Goal: Task Accomplishment & Management: Manage account settings

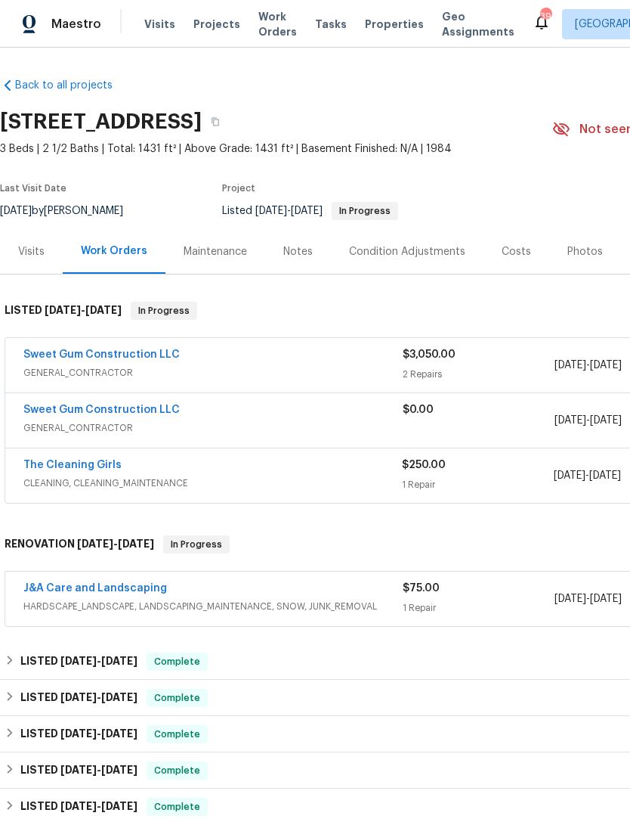
click at [150, 19] on span "Visits" at bounding box center [159, 24] width 31 height 15
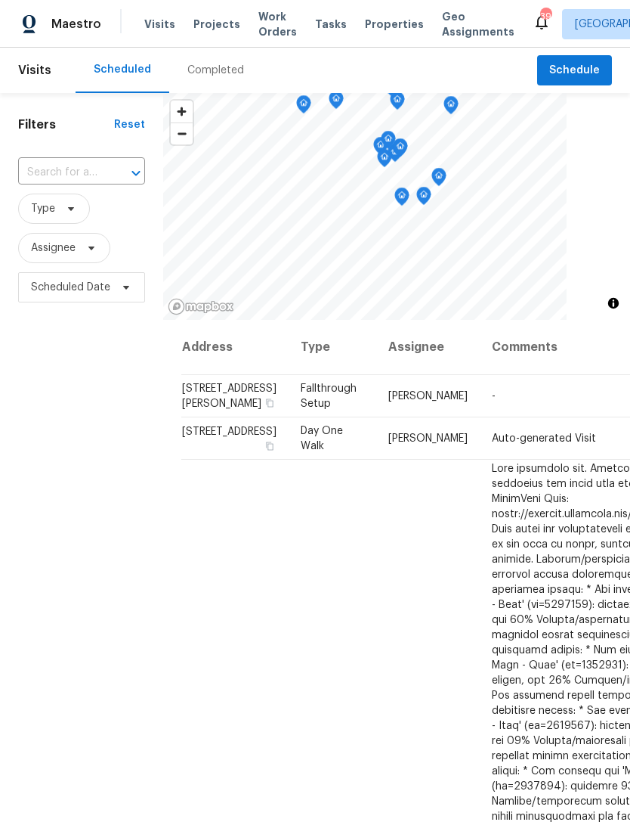
click at [73, 170] on input "text" at bounding box center [60, 172] width 85 height 23
type input "wendy"
click at [51, 206] on li "709 Wendy Way, Durham, NC 27712" at bounding box center [80, 215] width 126 height 41
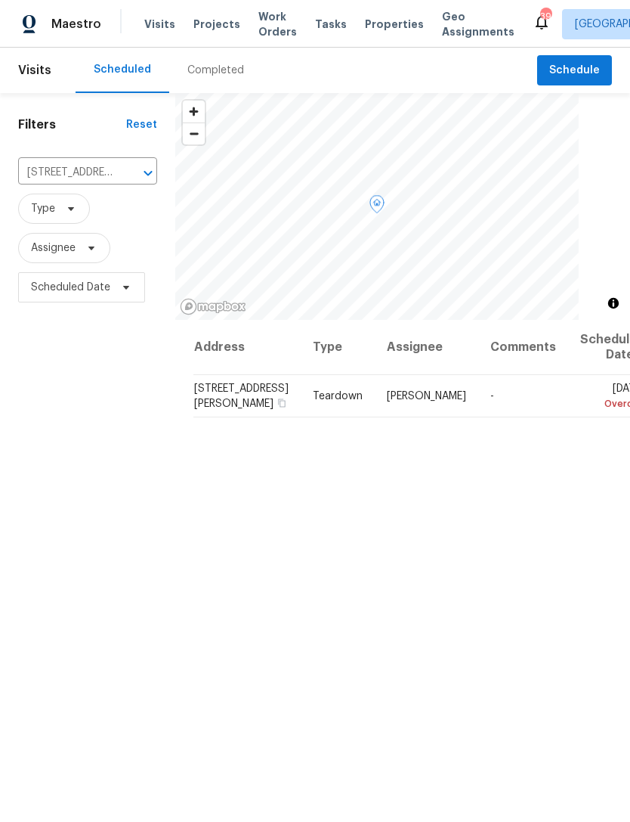
click at [0, 0] on icon at bounding box center [0, 0] width 0 height 0
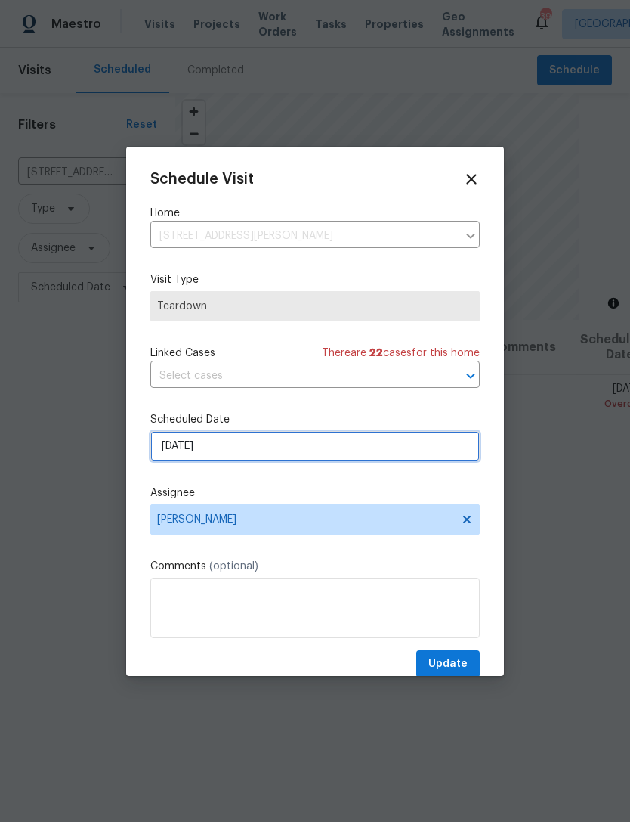
click at [293, 448] on input "9/2/2025" at bounding box center [315, 446] width 330 height 30
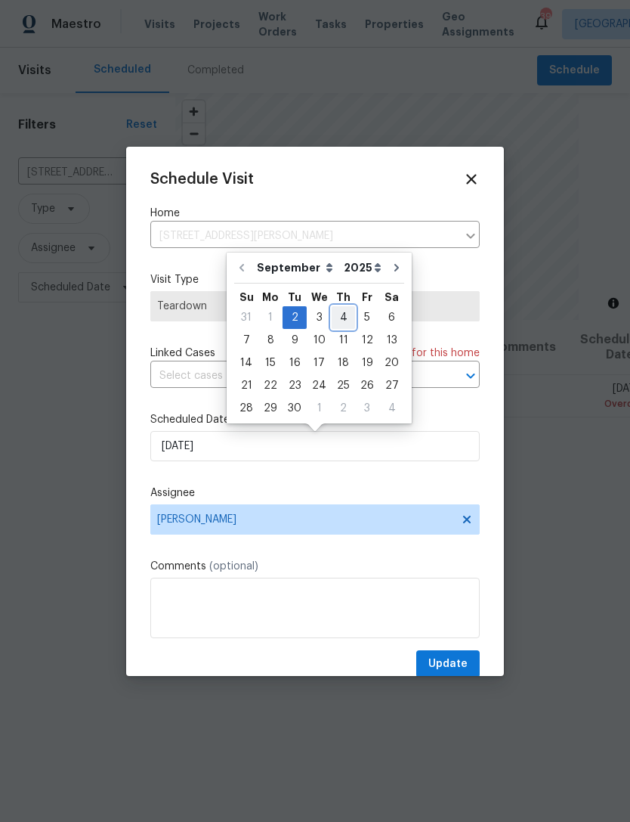
click at [342, 314] on div "4" at bounding box center [343, 317] width 23 height 21
type input "9/4/2025"
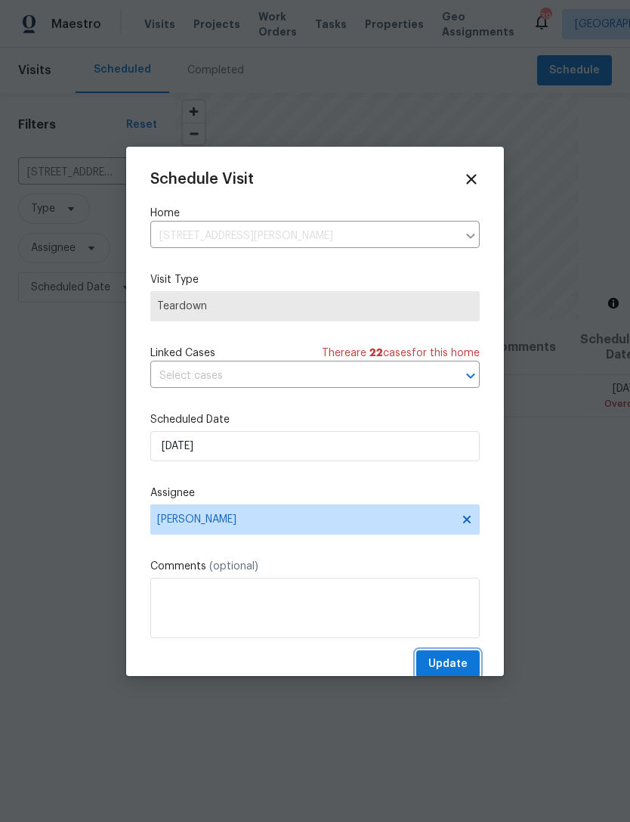
click at [453, 669] on span "Update" at bounding box center [448, 664] width 39 height 19
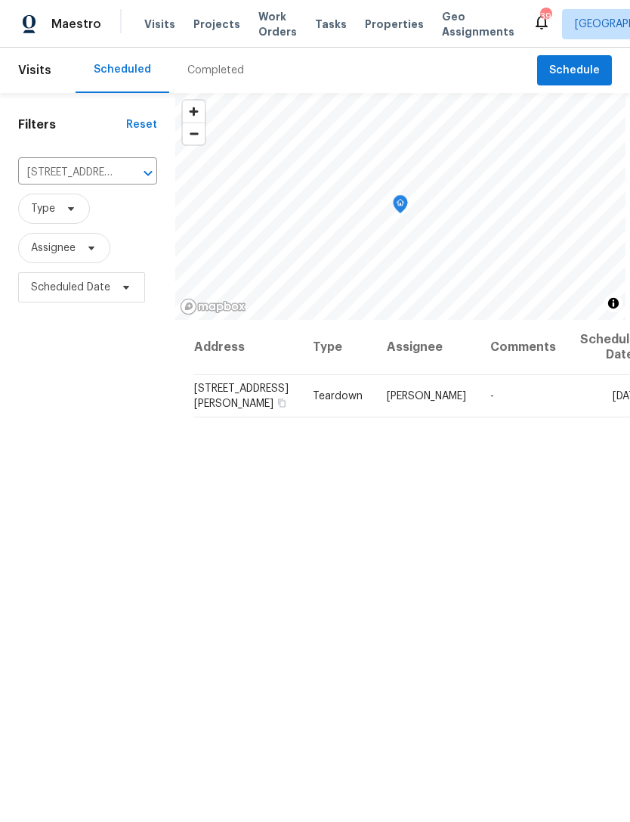
click at [133, 173] on icon "Clear" at bounding box center [128, 173] width 9 height 9
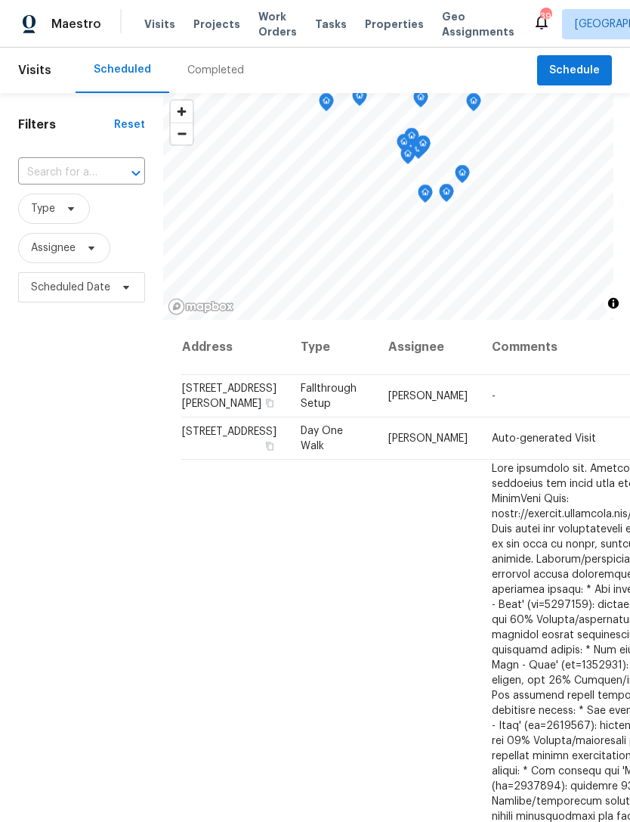
click at [55, 177] on input "text" at bounding box center [60, 172] width 85 height 23
type input "ballard"
click at [57, 218] on li "17 Ballard Ct, Durham, NC 27712" at bounding box center [80, 215] width 126 height 41
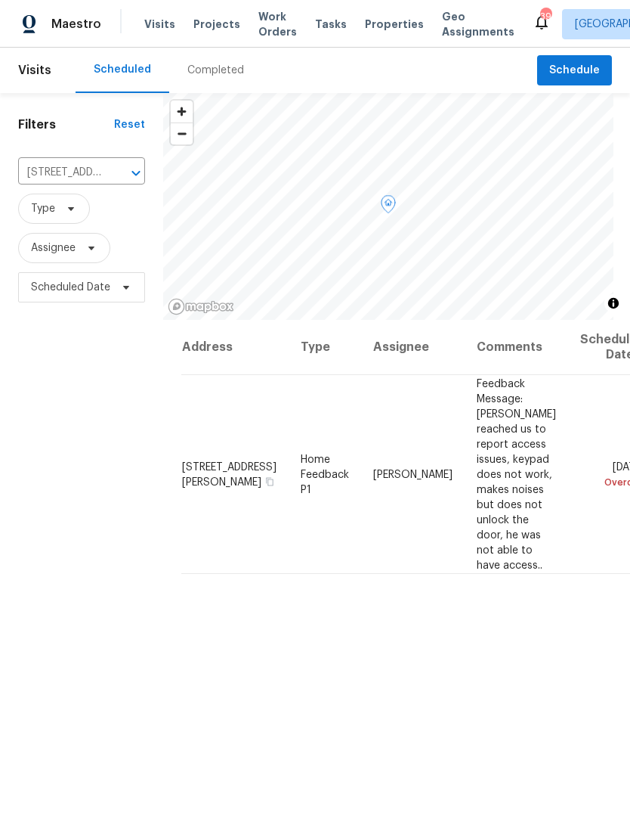
click at [0, 0] on icon at bounding box center [0, 0] width 0 height 0
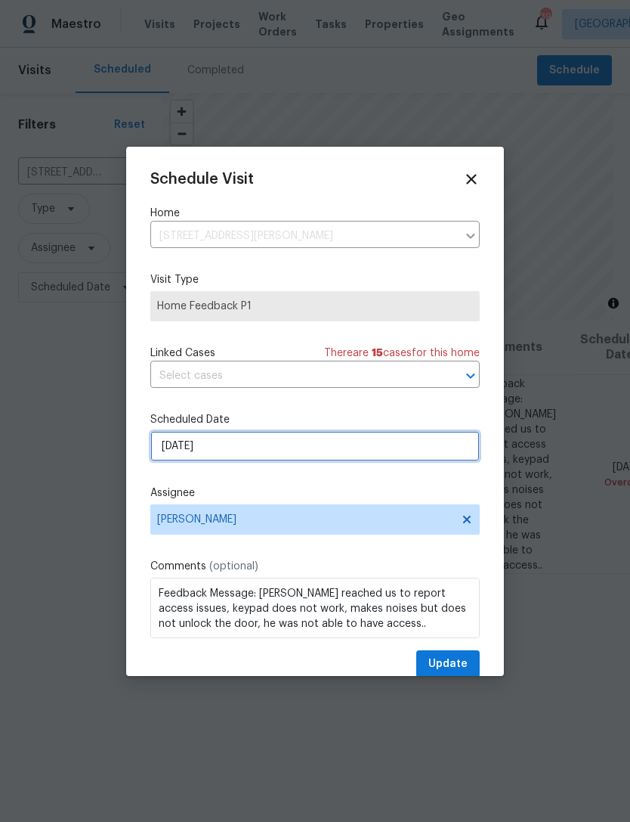
click at [280, 448] on input "9/2/2025" at bounding box center [315, 446] width 330 height 30
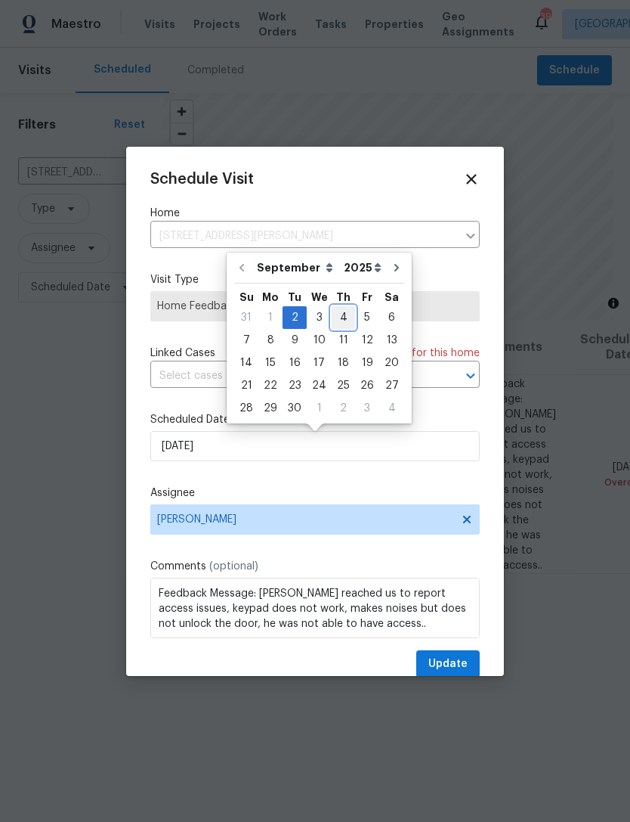
click at [344, 314] on div "4" at bounding box center [343, 317] width 23 height 21
type input "9/4/2025"
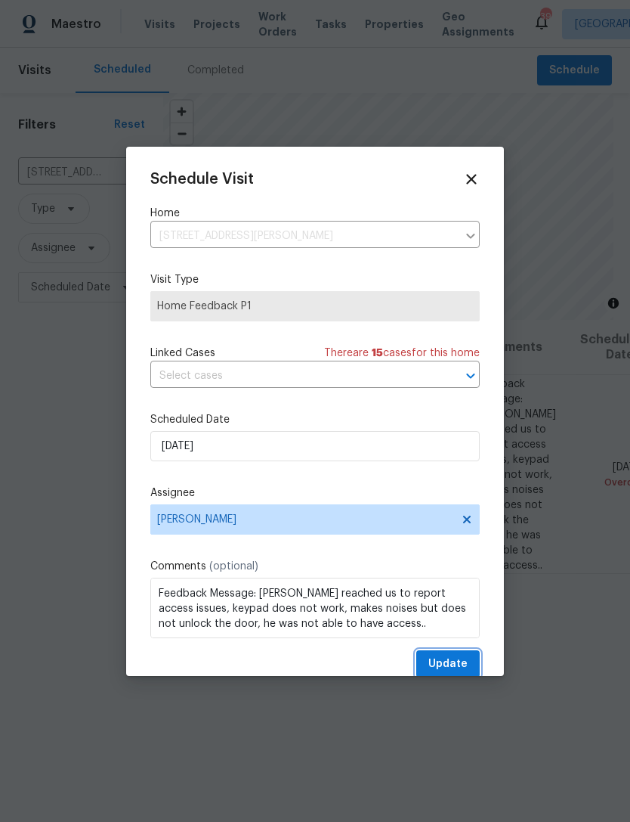
click at [457, 663] on span "Update" at bounding box center [448, 664] width 39 height 19
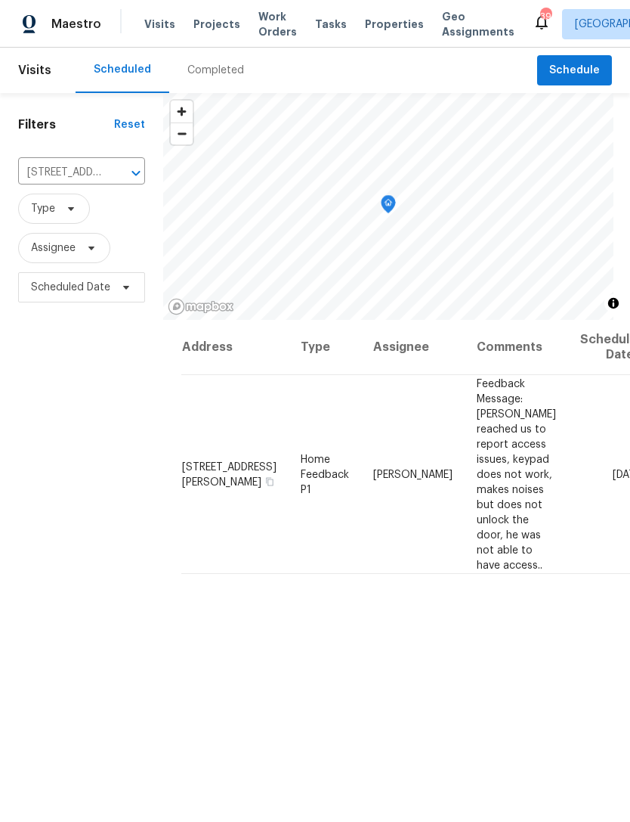
click at [448, 627] on div "Address Type Assignee Comments Scheduled Date ↑ 17 Ballard Ct, Durham, NC 27712…" at bounding box center [396, 649] width 467 height 658
click at [64, 174] on input "17 Ballard Ct, Durham, NC 27712" at bounding box center [60, 172] width 85 height 23
type input "3300"
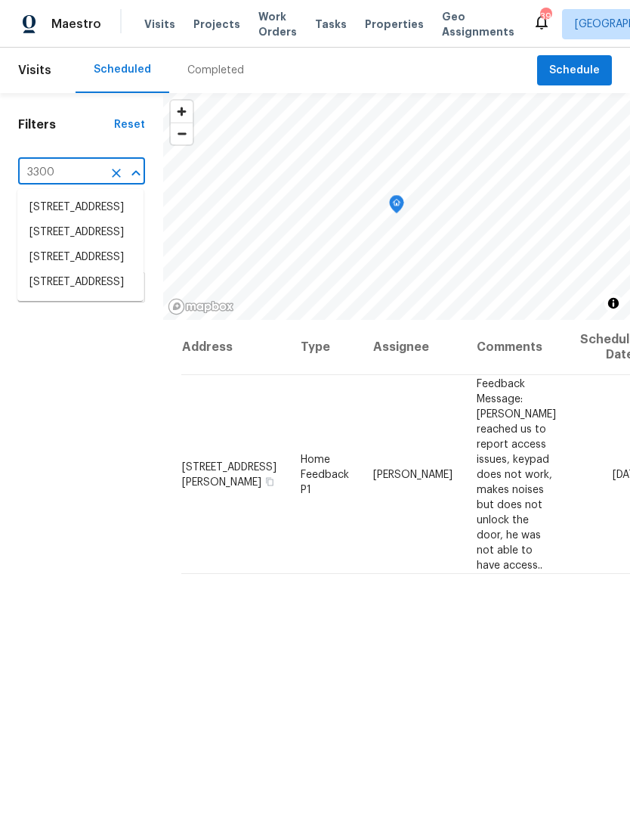
click at [48, 295] on li "3300 Mossdale Ave, Durham, NC 27707" at bounding box center [80, 282] width 126 height 25
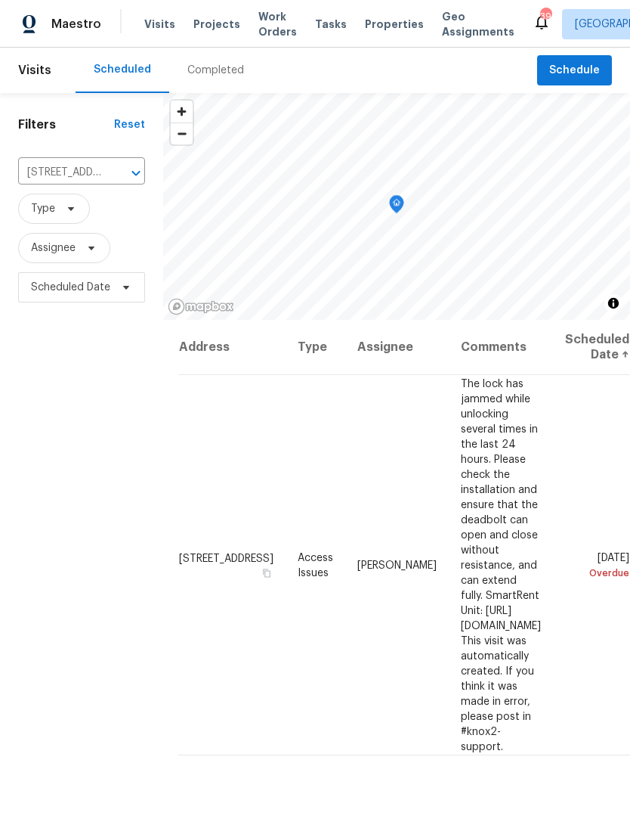
scroll to position [0, 88]
click at [565, 431] on td "Thu, Aug 28 Overdue" at bounding box center [591, 565] width 77 height 380
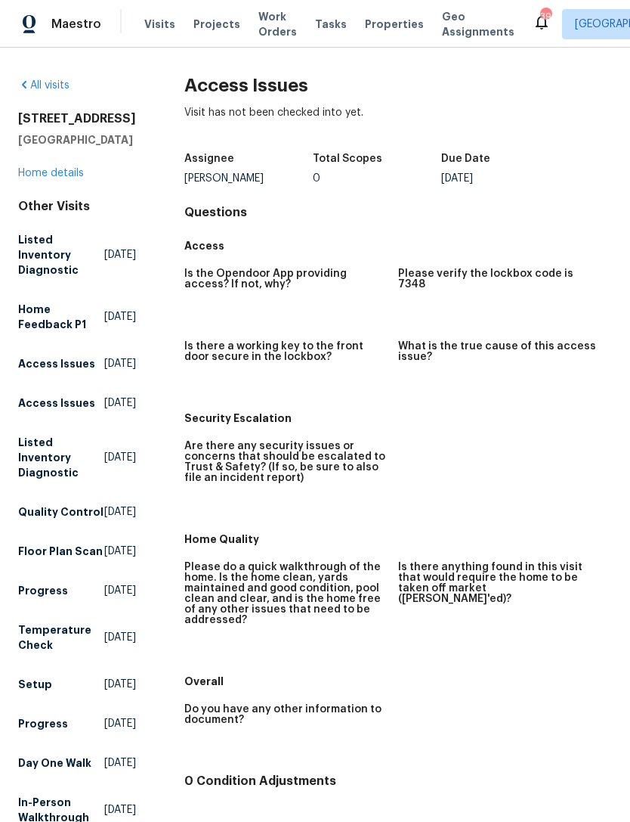
click at [159, 25] on span "Visits" at bounding box center [159, 24] width 31 height 15
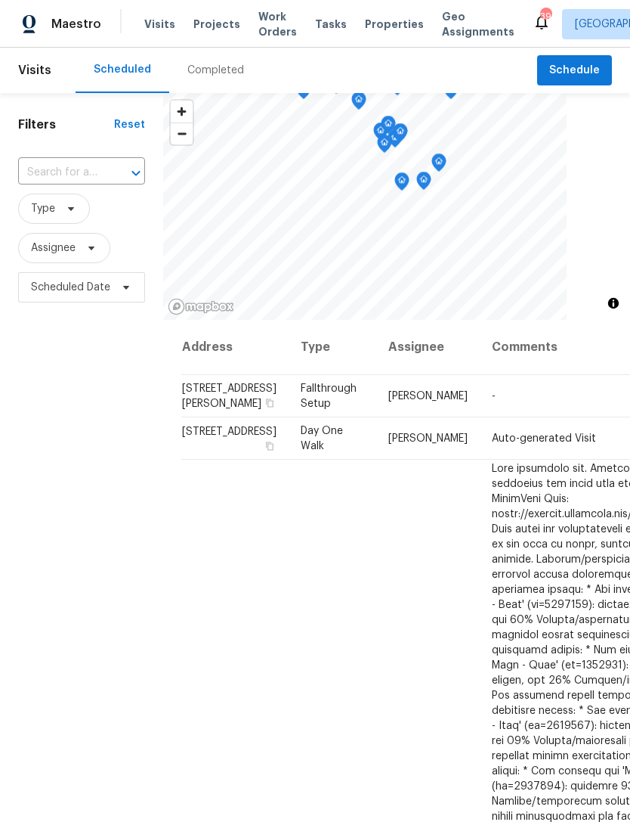
click at [86, 179] on input "text" at bounding box center [60, 172] width 85 height 23
type input "3300"
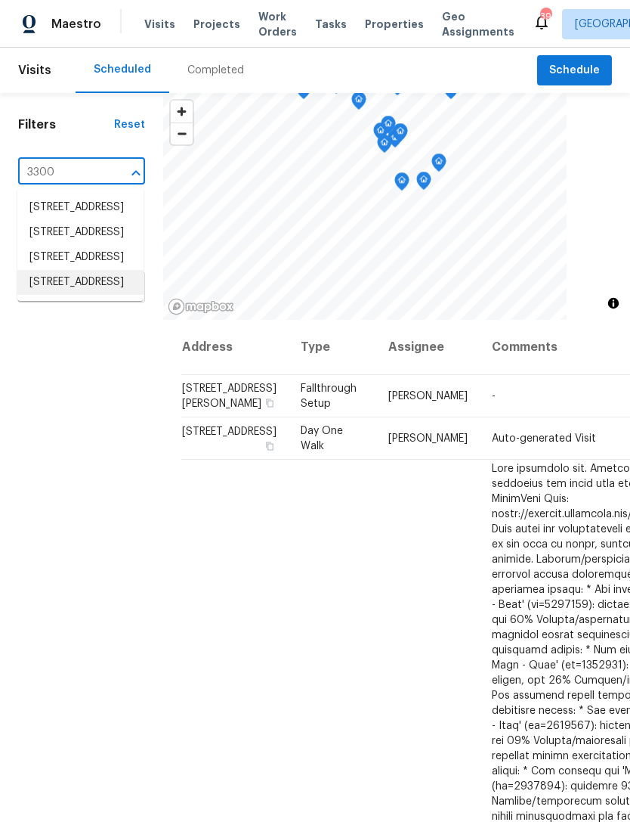
click at [56, 295] on li "3300 Mossdale Ave, Durham, NC 27707" at bounding box center [80, 282] width 126 height 25
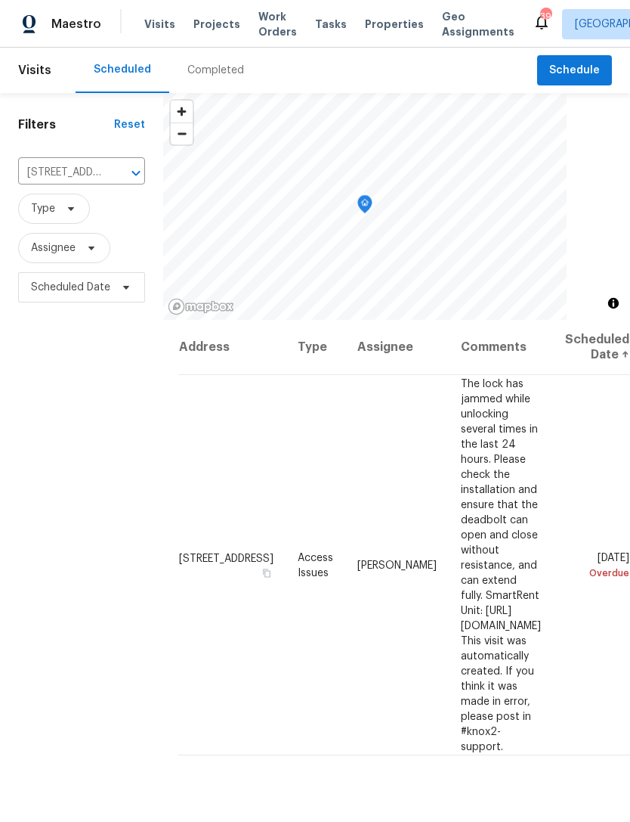
scroll to position [0, 88]
click at [0, 0] on icon at bounding box center [0, 0] width 0 height 0
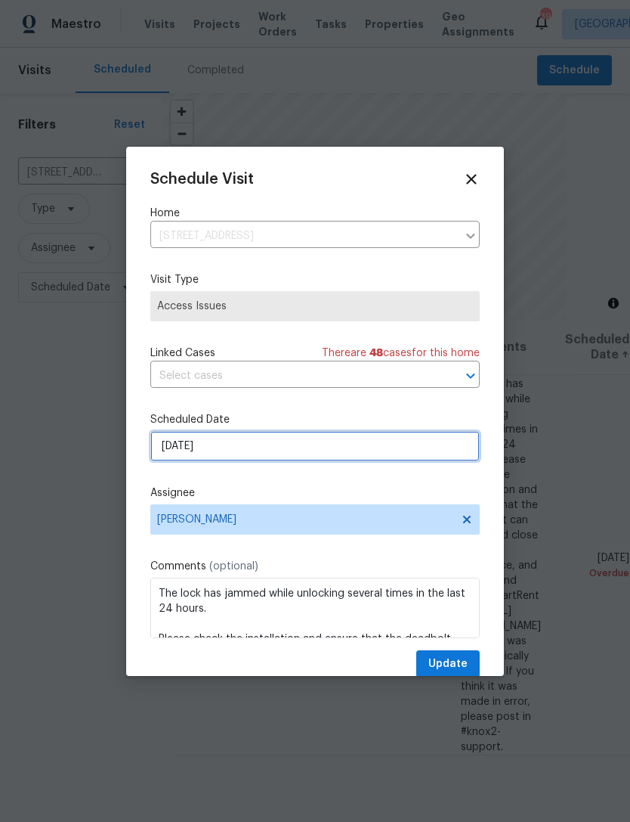
click at [280, 456] on input "8/28/2025" at bounding box center [315, 446] width 330 height 30
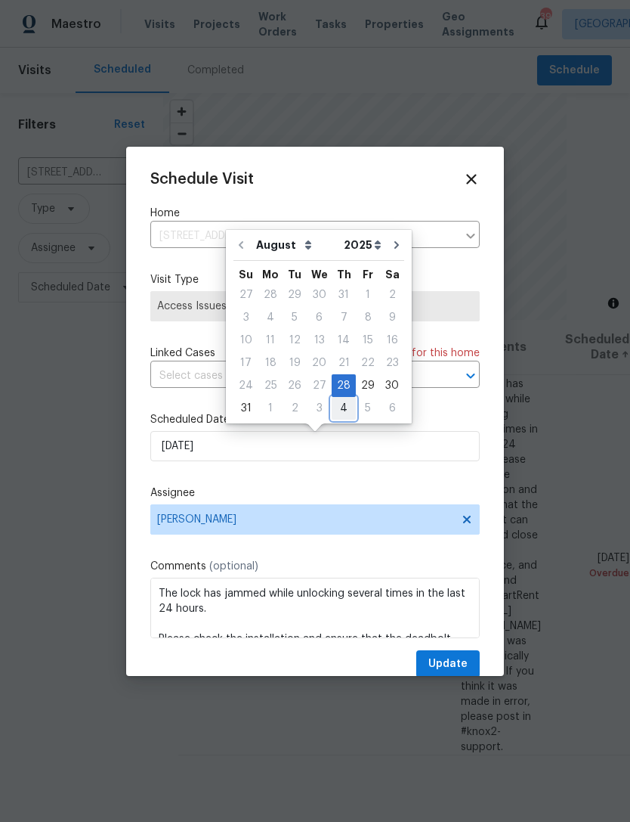
click at [342, 413] on div "4" at bounding box center [344, 408] width 24 height 21
type input "9/4/2025"
select select "8"
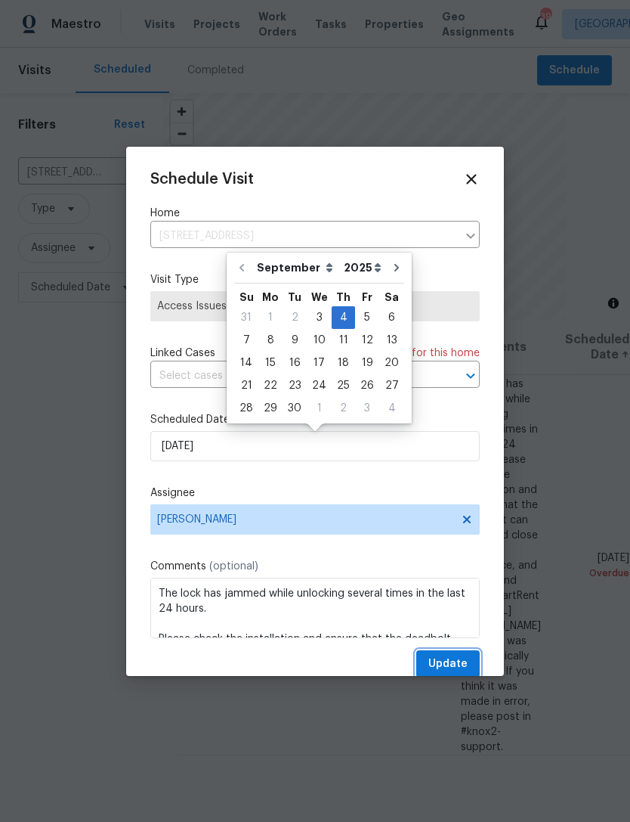
click at [464, 668] on span "Update" at bounding box center [448, 664] width 39 height 19
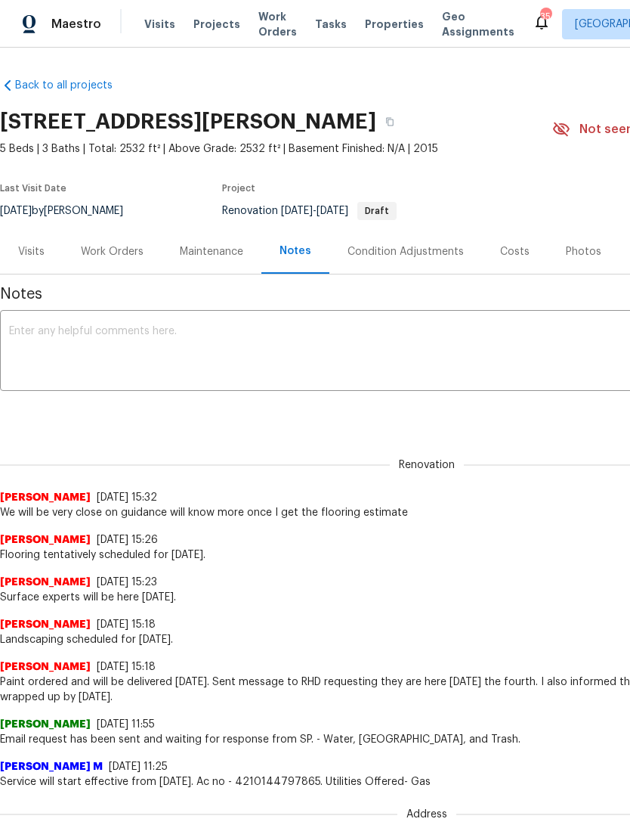
click at [116, 253] on div "Work Orders" at bounding box center [112, 251] width 63 height 15
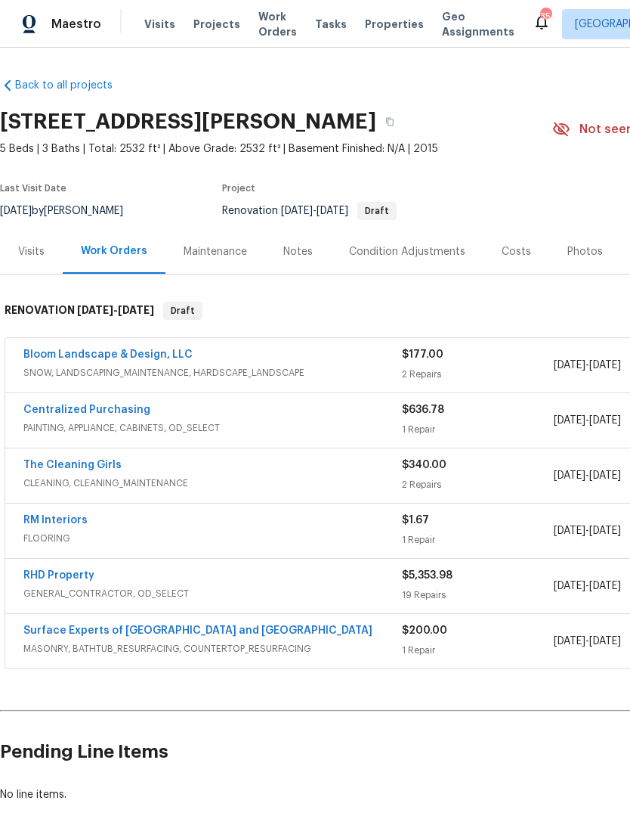
click at [45, 570] on link "RHD Property" at bounding box center [58, 575] width 71 height 11
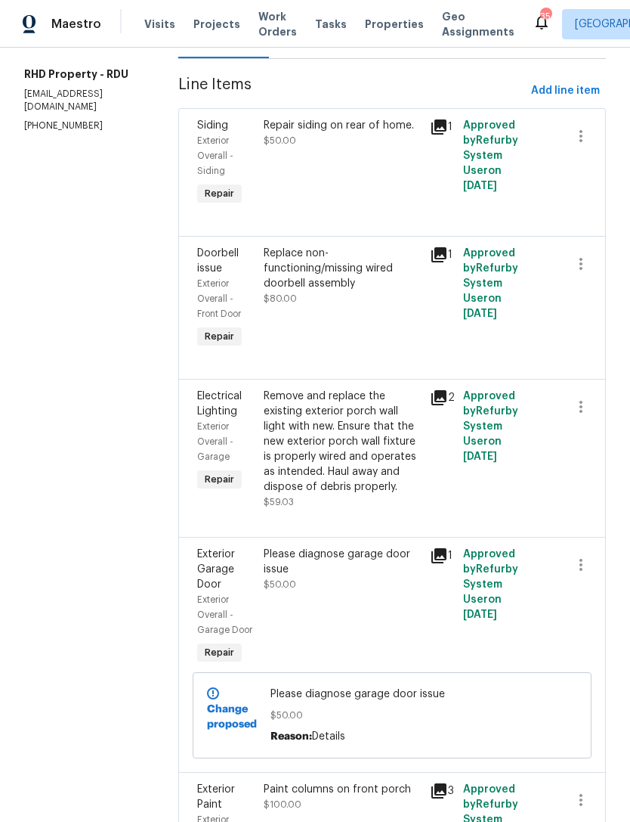
scroll to position [182, 0]
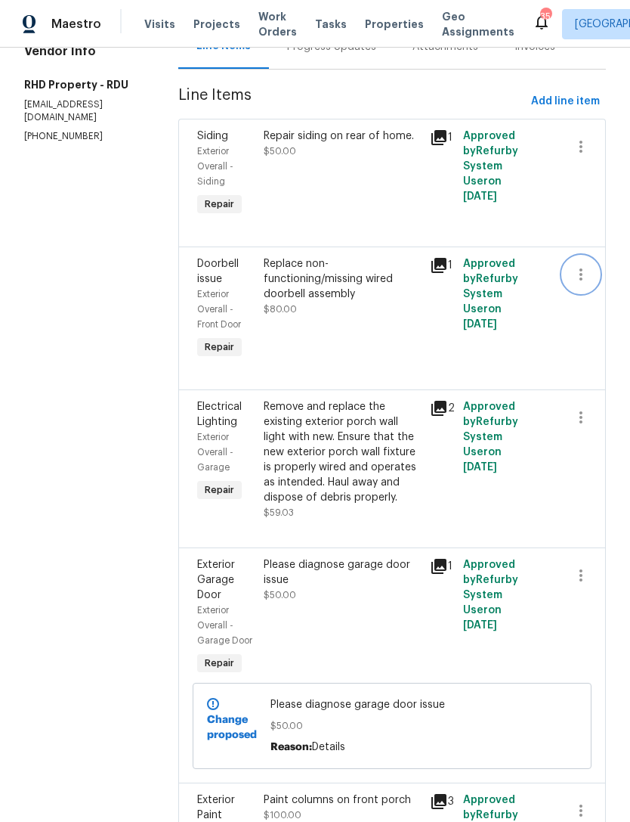
click at [599, 286] on button "button" at bounding box center [581, 274] width 36 height 36
click at [596, 292] on li "Cancel" at bounding box center [588, 287] width 58 height 25
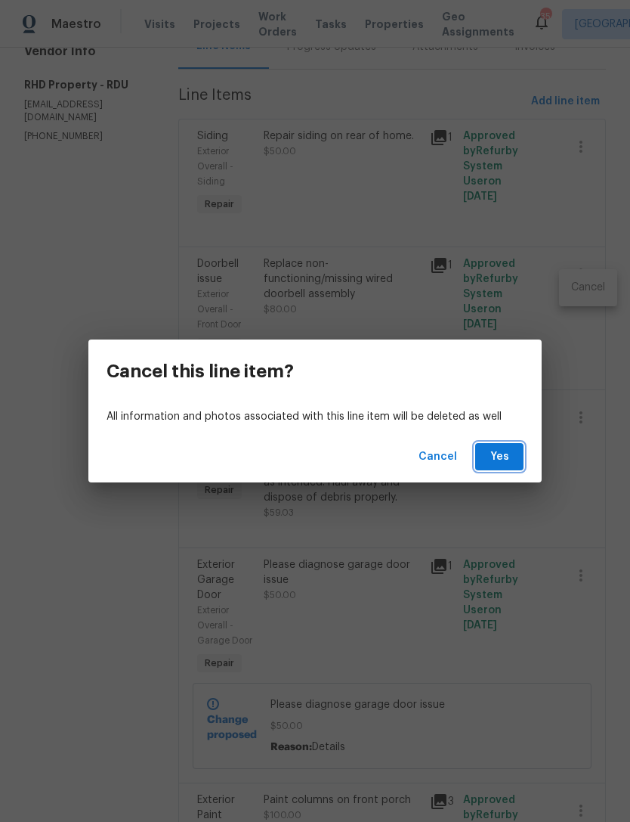
click at [514, 455] on button "Yes" at bounding box center [500, 457] width 48 height 28
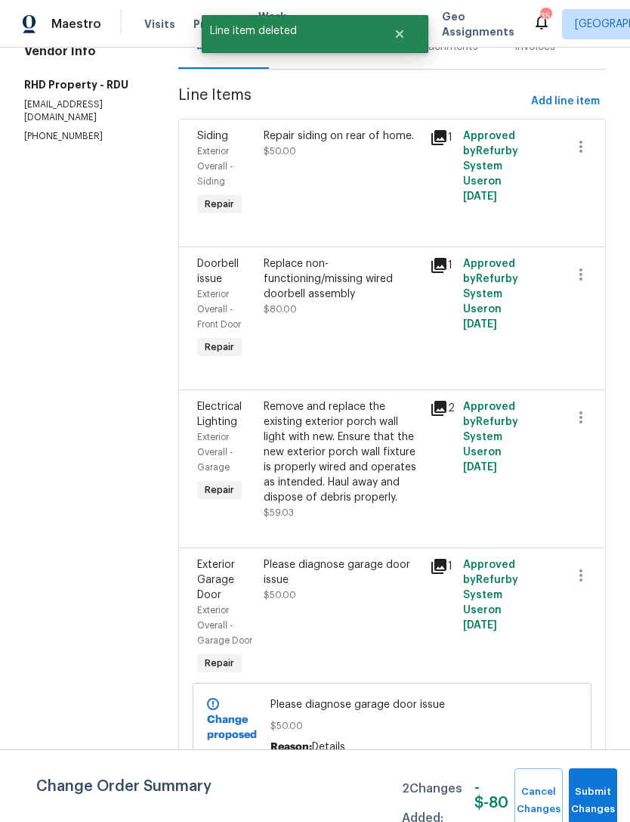
scroll to position [0, 0]
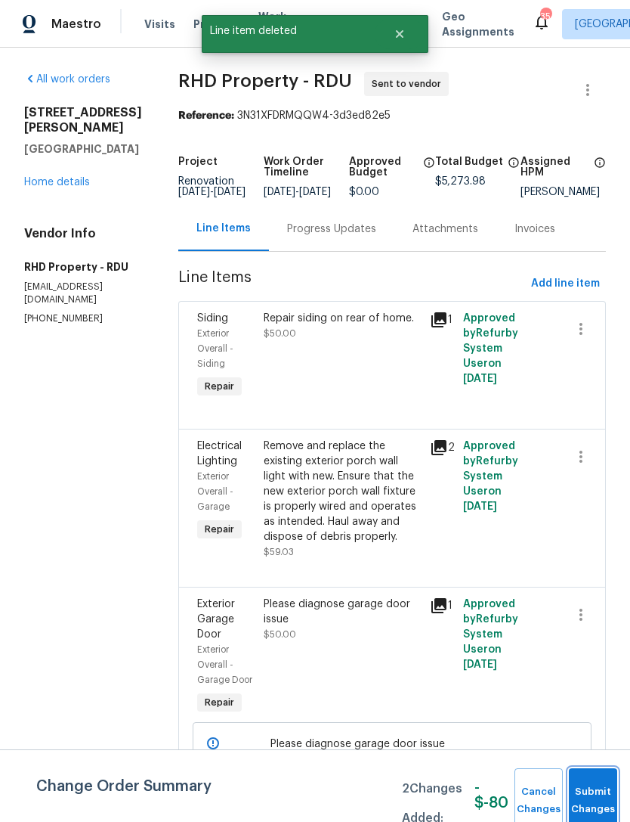
click at [595, 785] on button "Submit Changes" at bounding box center [593, 800] width 48 height 65
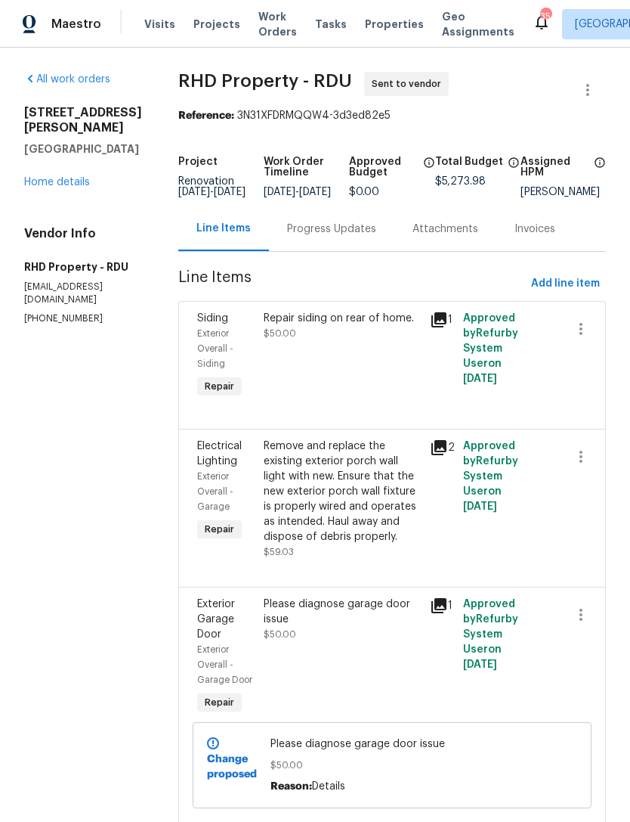
click at [357, 237] on div "Progress Updates" at bounding box center [331, 228] width 89 height 15
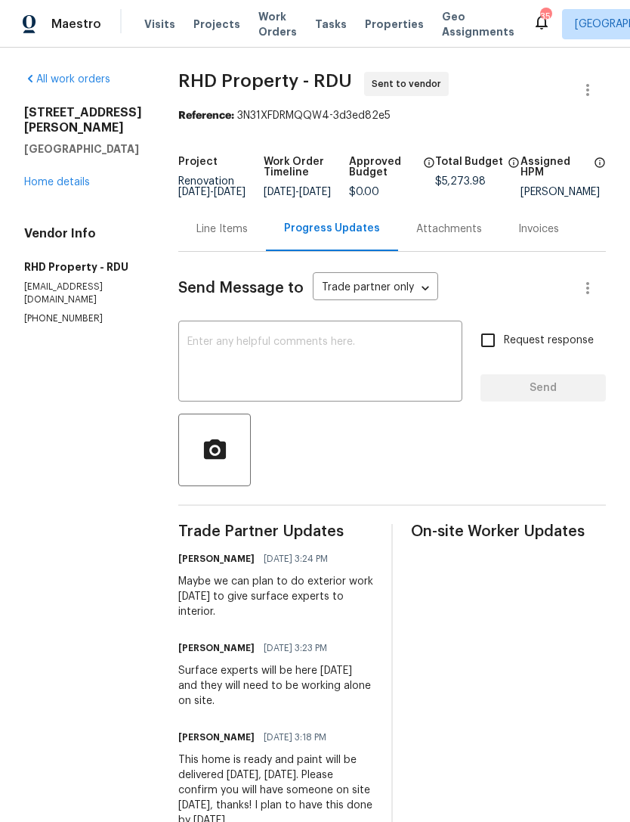
click at [89, 177] on link "Home details" at bounding box center [57, 182] width 66 height 11
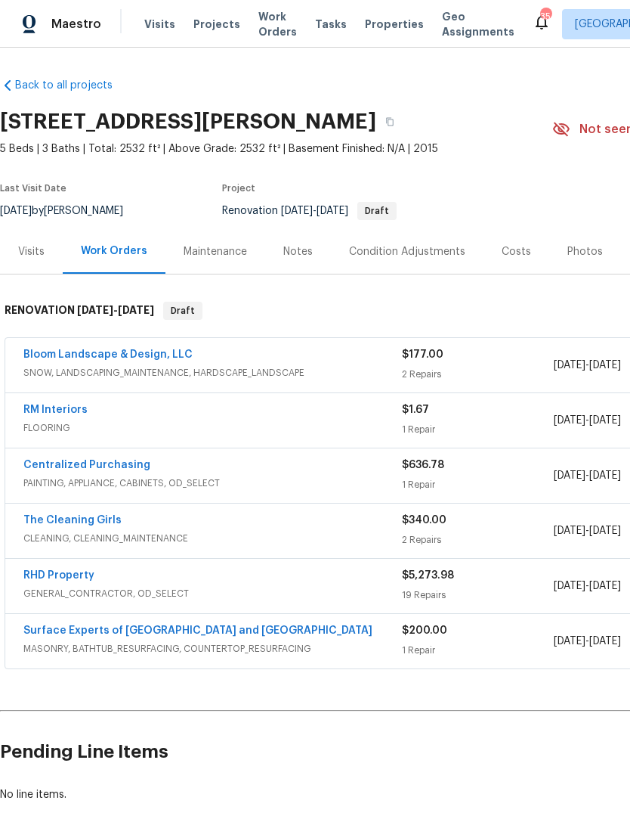
click at [138, 627] on link "Surface Experts of [GEOGRAPHIC_DATA] and [GEOGRAPHIC_DATA]" at bounding box center [197, 630] width 349 height 11
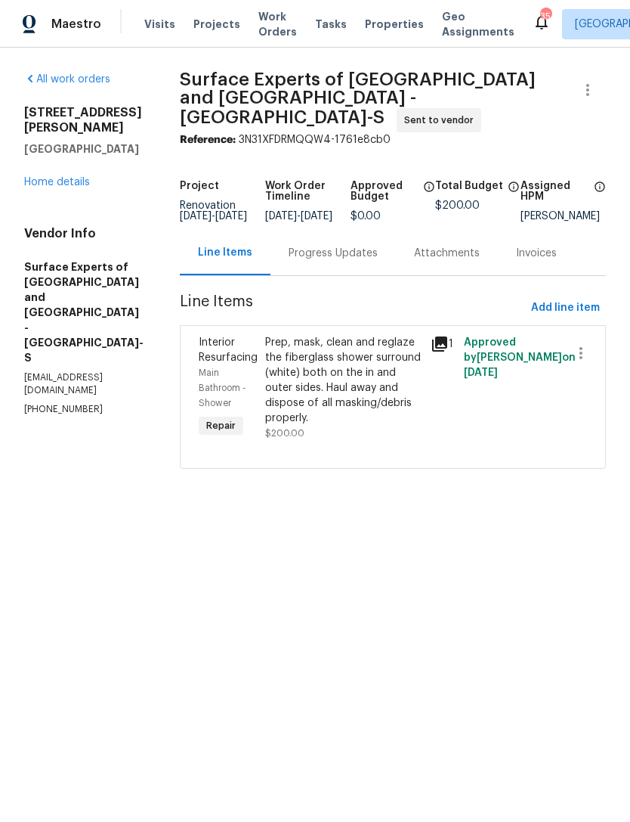
click at [337, 246] on div "Progress Updates" at bounding box center [333, 253] width 89 height 15
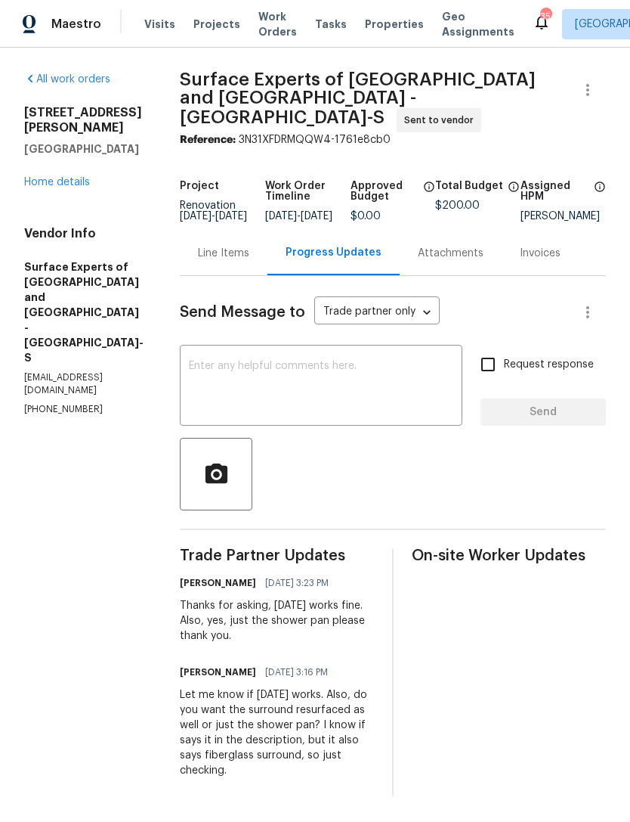
click at [351, 401] on textarea at bounding box center [321, 387] width 265 height 53
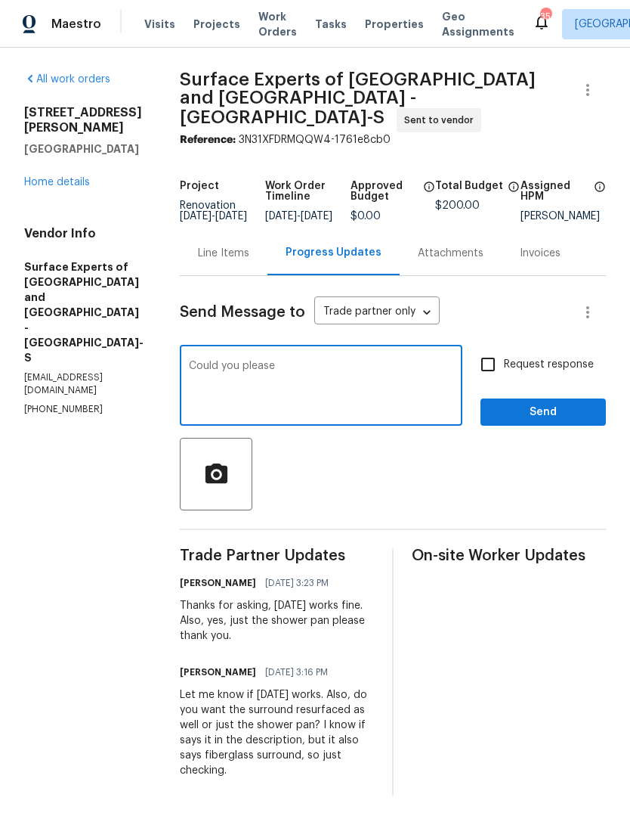
click at [74, 398] on section "All work orders [STREET_ADDRESS][PERSON_NAME] Home details Vendor Info Surface …" at bounding box center [83, 434] width 119 height 724
click at [376, 380] on textarea "Could you please" at bounding box center [321, 387] width 265 height 53
type textarea "Could you please acid wash this instead"
click at [64, 177] on link "Home details" at bounding box center [57, 182] width 66 height 11
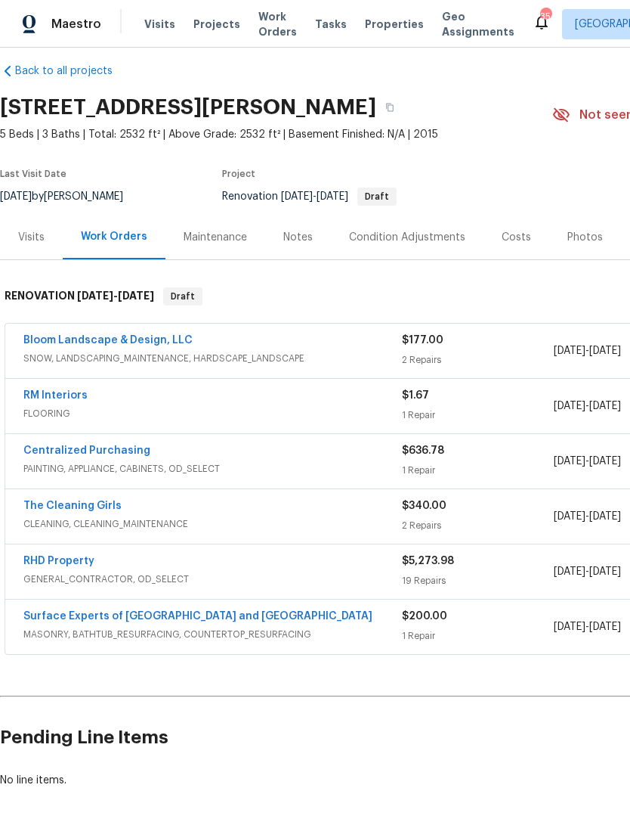
scroll to position [15, 0]
click at [38, 391] on link "RM Interiors" at bounding box center [55, 394] width 64 height 11
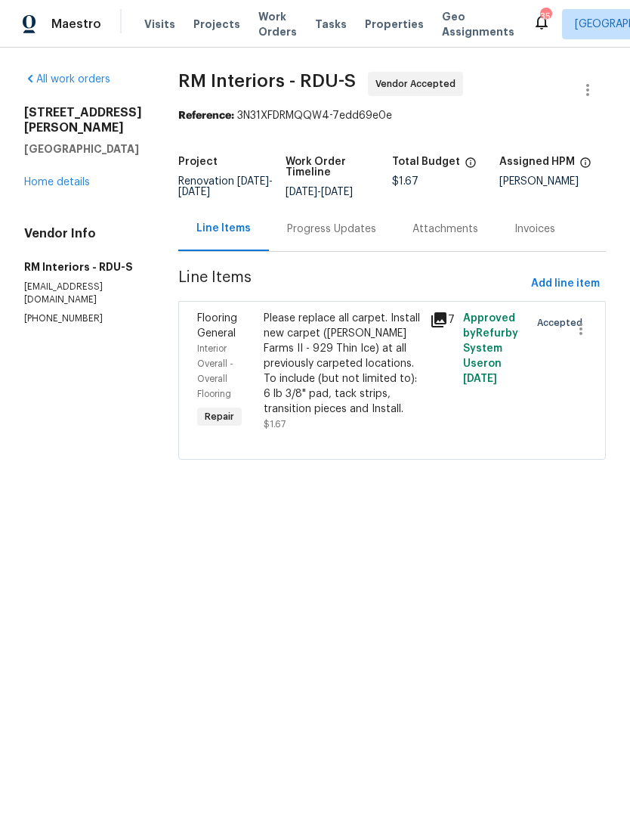
click at [305, 226] on div "Progress Updates" at bounding box center [331, 228] width 89 height 15
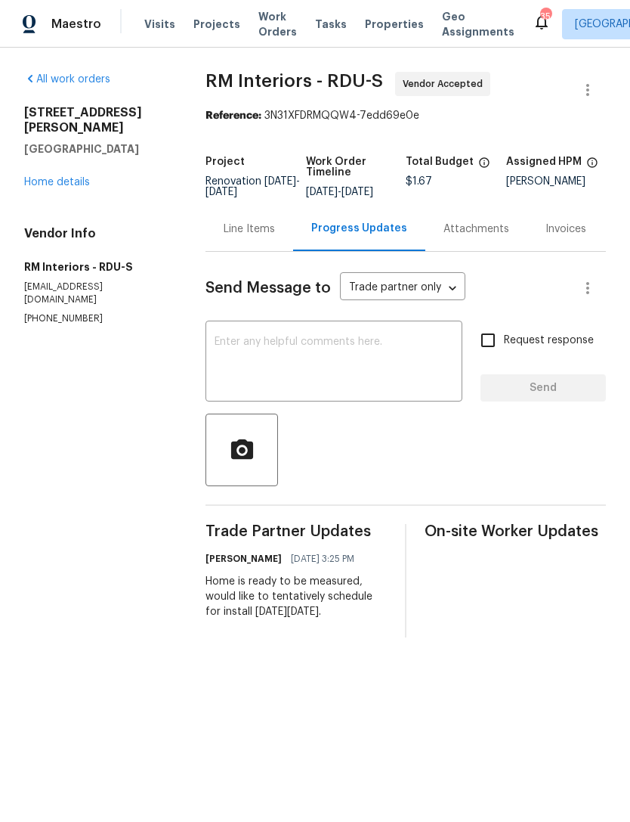
click at [61, 177] on link "Home details" at bounding box center [57, 182] width 66 height 11
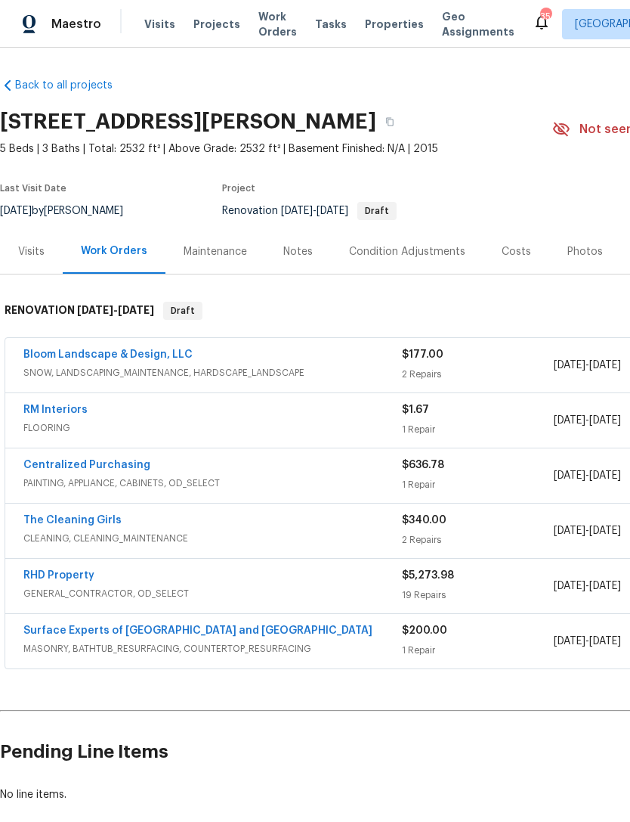
click at [70, 577] on link "RHD Property" at bounding box center [58, 575] width 71 height 11
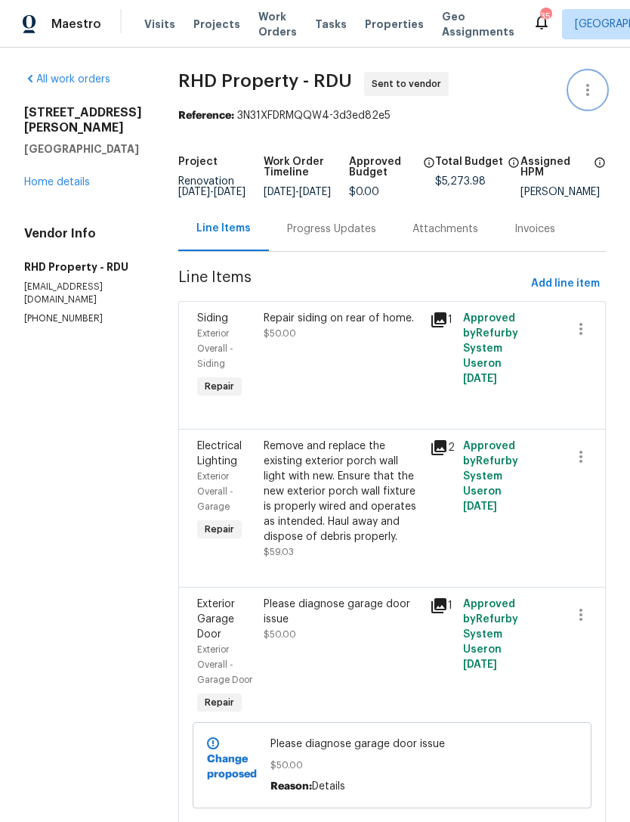
click at [581, 103] on button "button" at bounding box center [588, 90] width 36 height 36
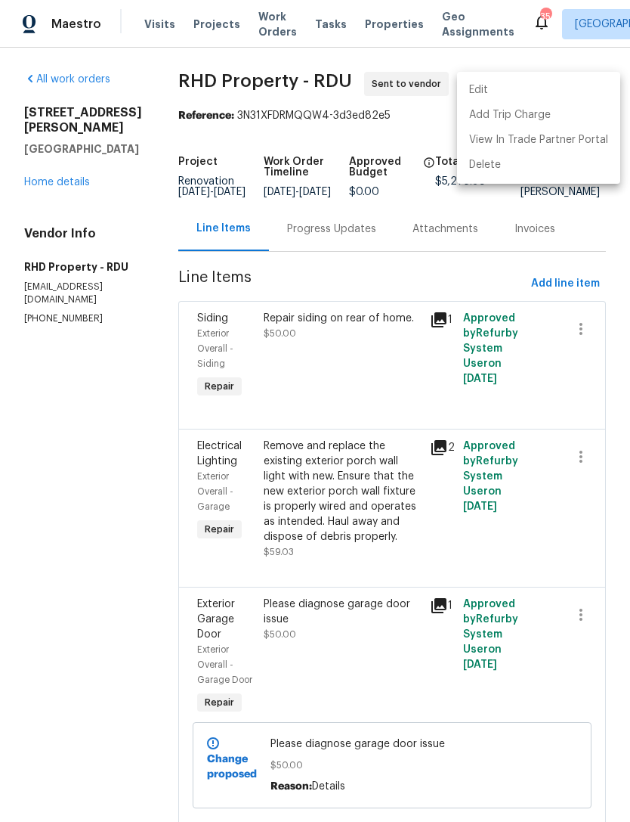
click at [504, 84] on li "Edit" at bounding box center [538, 90] width 163 height 25
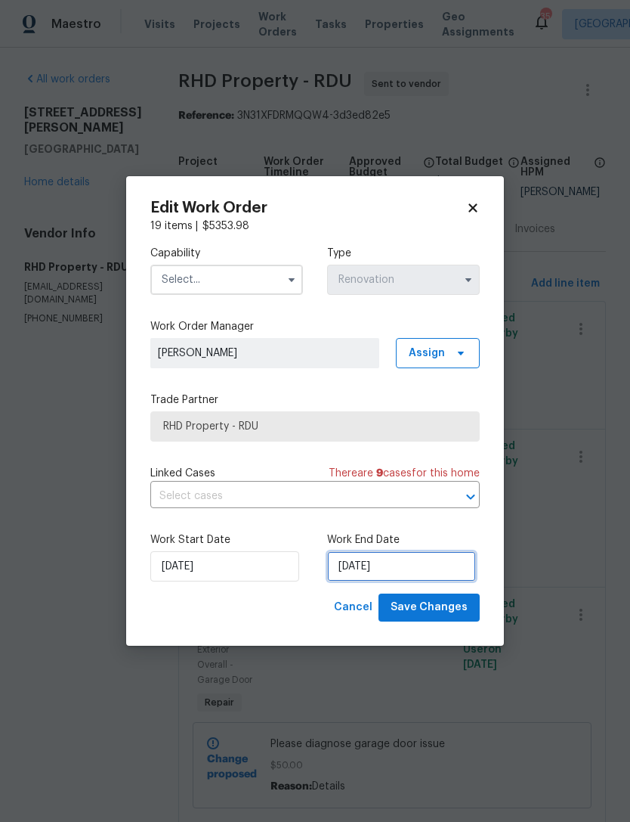
click at [387, 558] on input "[DATE]" at bounding box center [401, 566] width 149 height 30
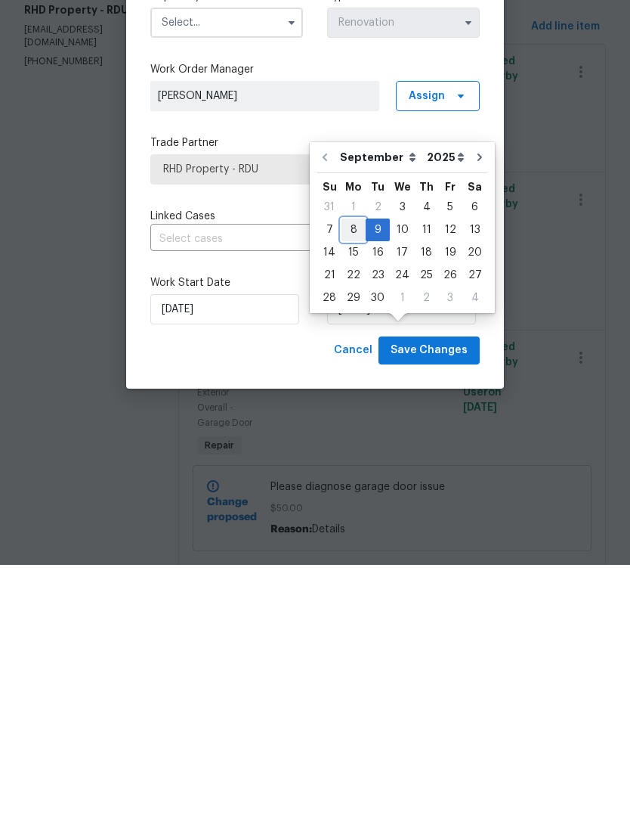
click at [355, 476] on div "8" at bounding box center [354, 486] width 24 height 21
type input "[DATE]"
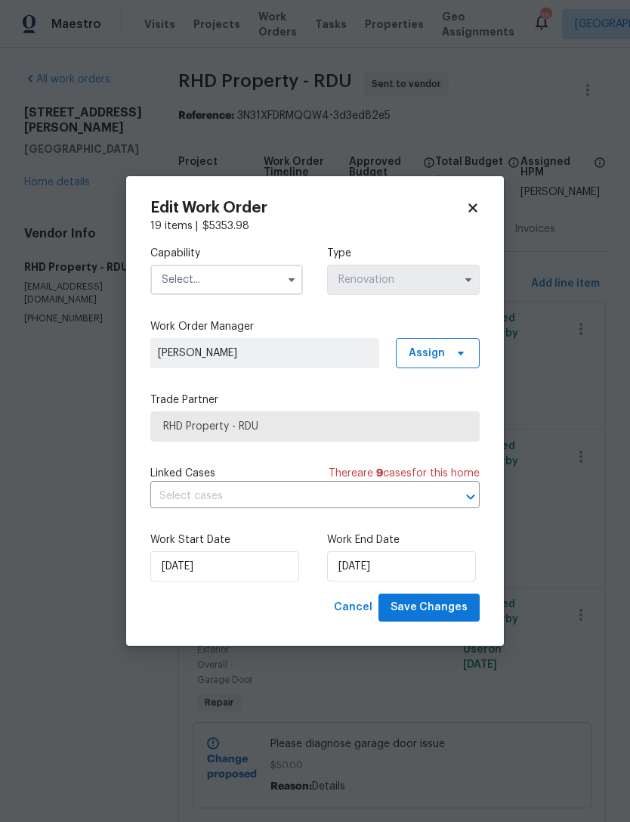
click at [240, 277] on input "text" at bounding box center [226, 280] width 153 height 30
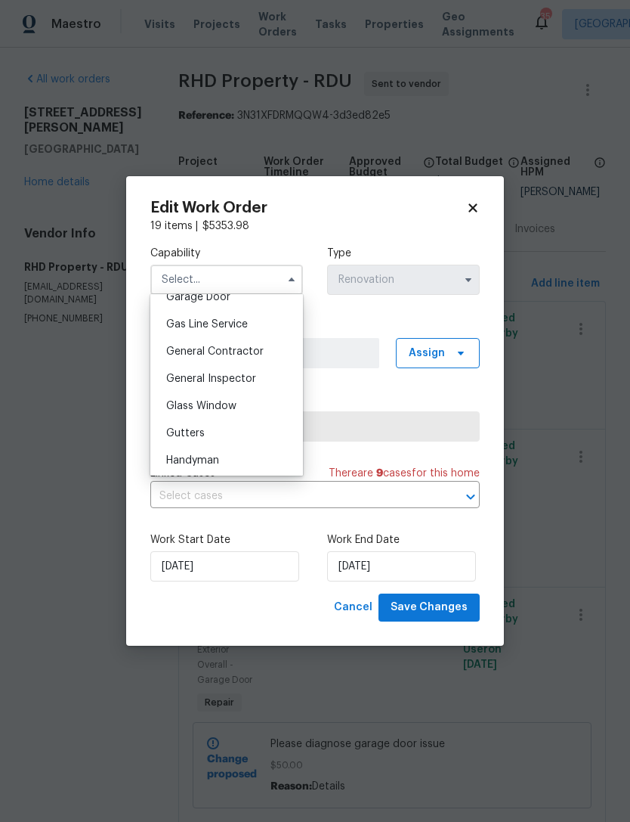
scroll to position [682, 0]
click at [236, 350] on span "General Contractor" at bounding box center [215, 352] width 98 height 11
type input "General Contractor"
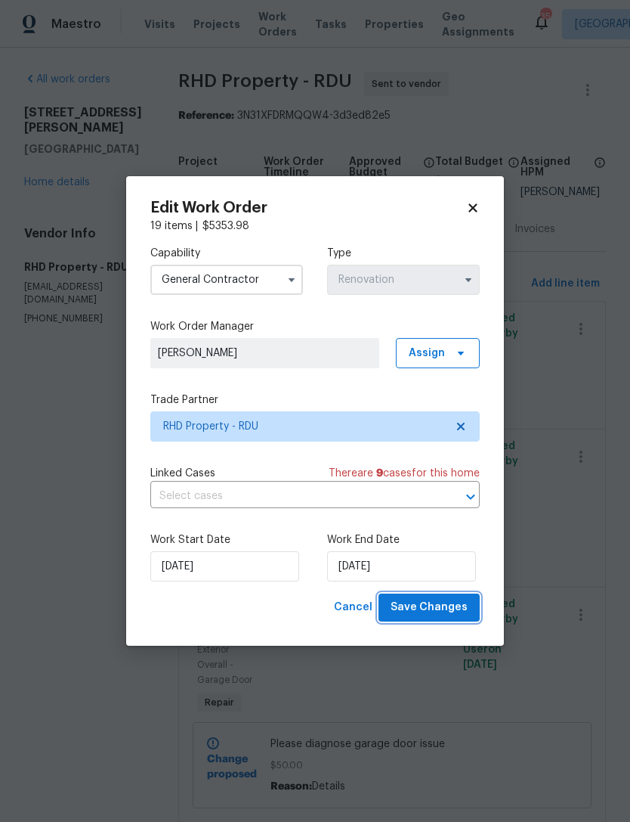
click at [452, 612] on span "Save Changes" at bounding box center [429, 607] width 77 height 19
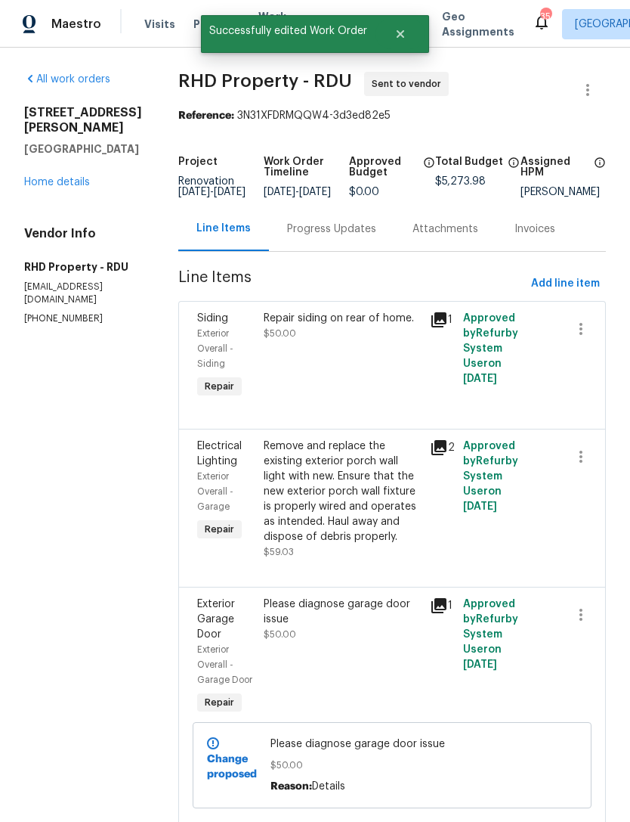
click at [61, 177] on link "Home details" at bounding box center [57, 182] width 66 height 11
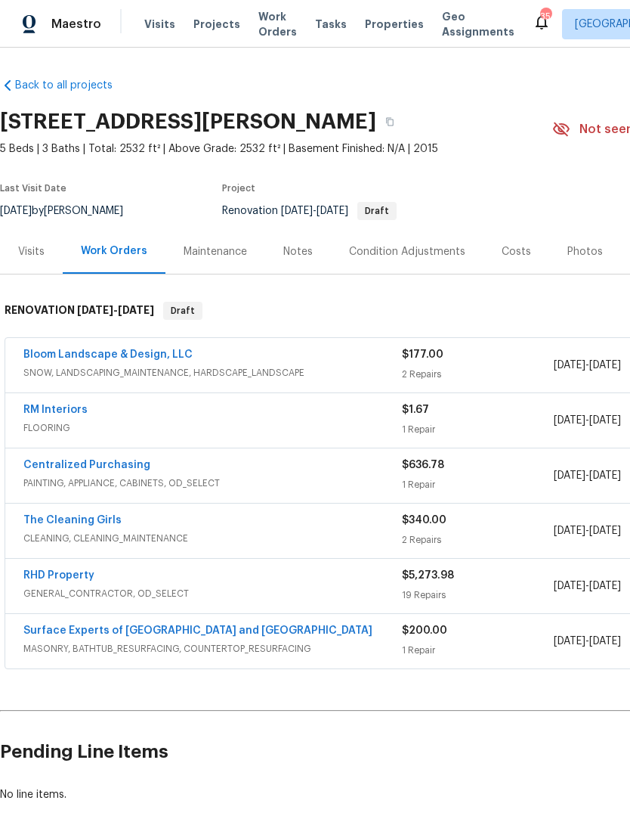
click at [70, 404] on link "RM Interiors" at bounding box center [55, 409] width 64 height 11
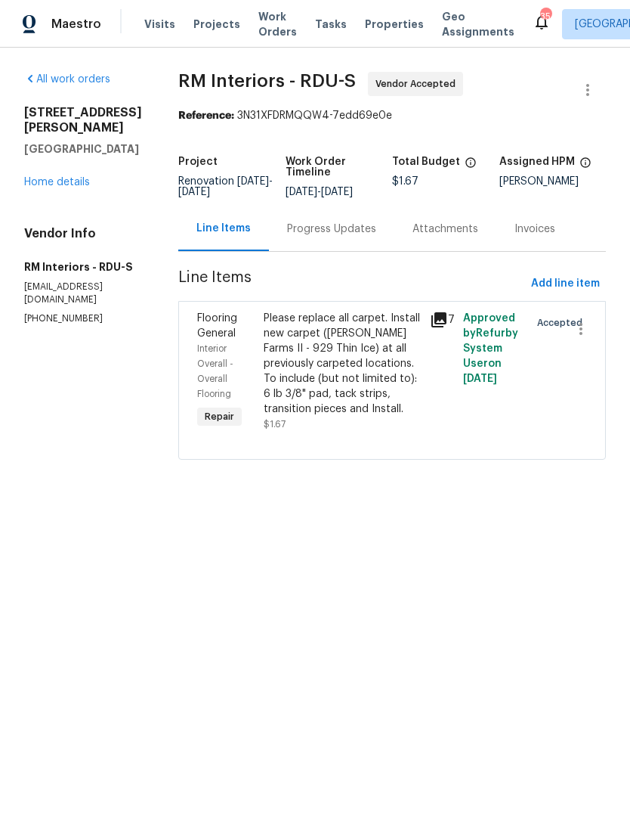
click at [311, 235] on div "Progress Updates" at bounding box center [331, 228] width 89 height 15
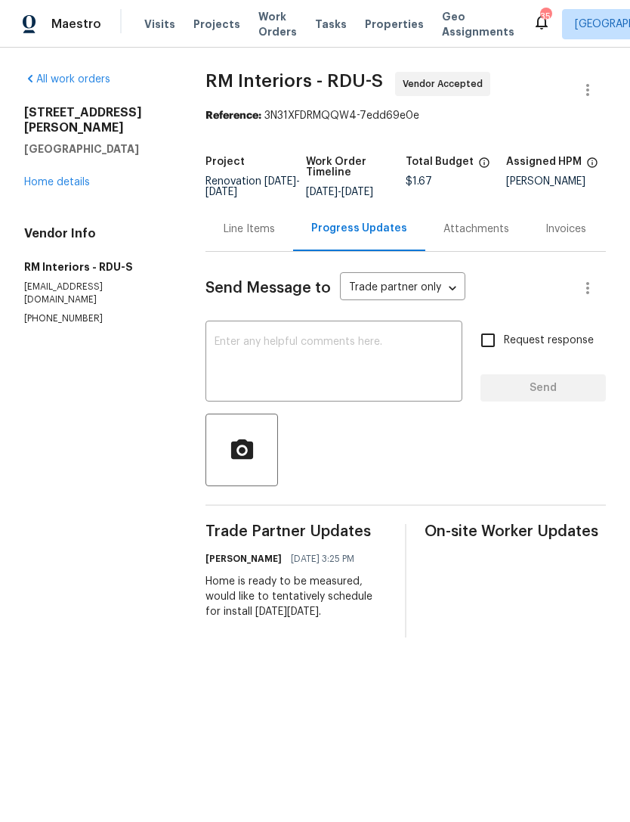
click at [399, 389] on textarea at bounding box center [334, 362] width 239 height 53
type textarea "I"
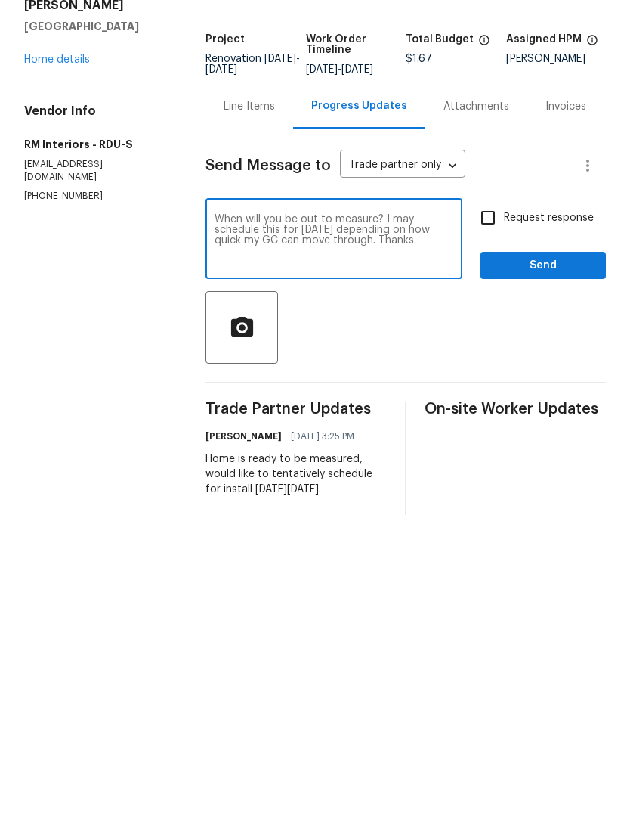
type textarea "When will you be out to measure? I may schedule this for [DATE] depending on ho…"
click at [501, 324] on input "Request response" at bounding box center [488, 340] width 32 height 32
checkbox input "true"
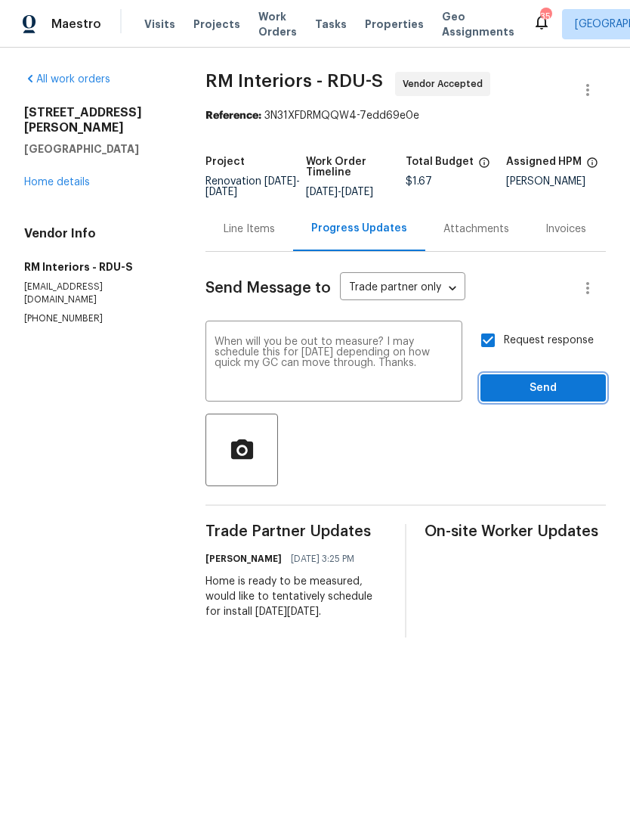
click at [553, 390] on span "Send" at bounding box center [543, 388] width 101 height 19
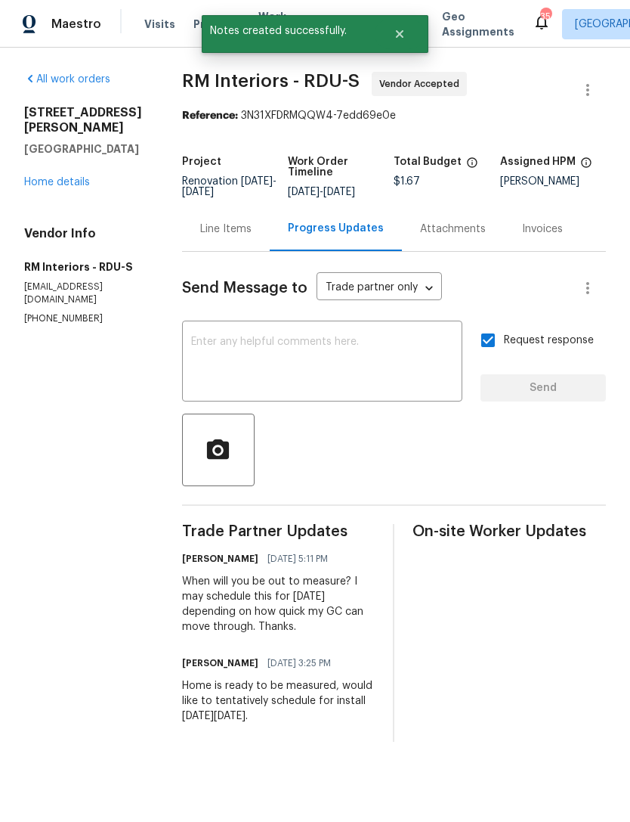
click at [61, 177] on link "Home details" at bounding box center [57, 182] width 66 height 11
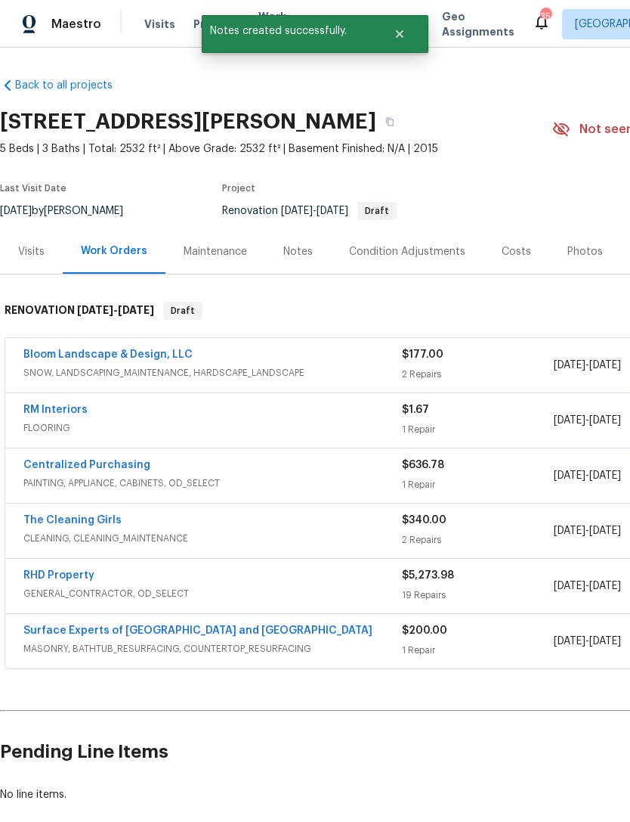
click at [302, 252] on div "Notes" at bounding box center [297, 251] width 29 height 15
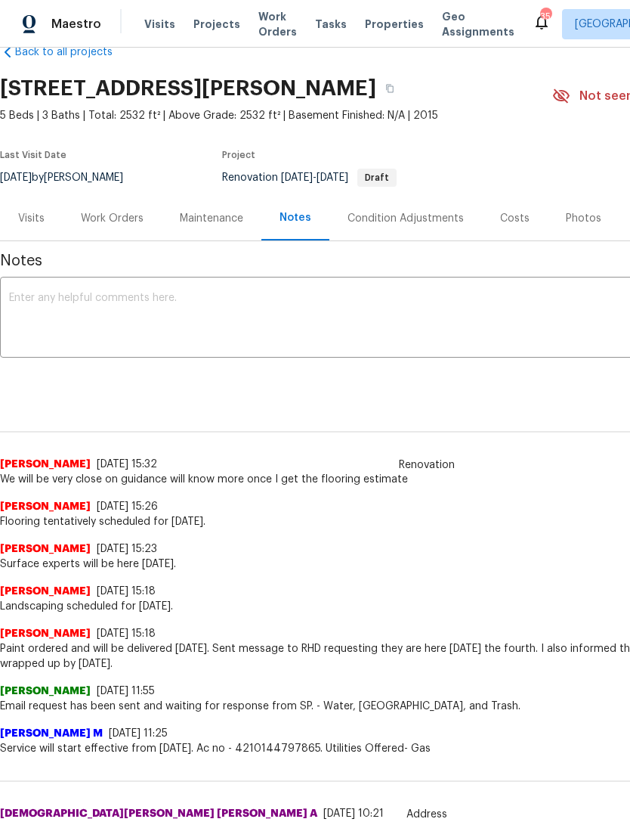
scroll to position [34, 0]
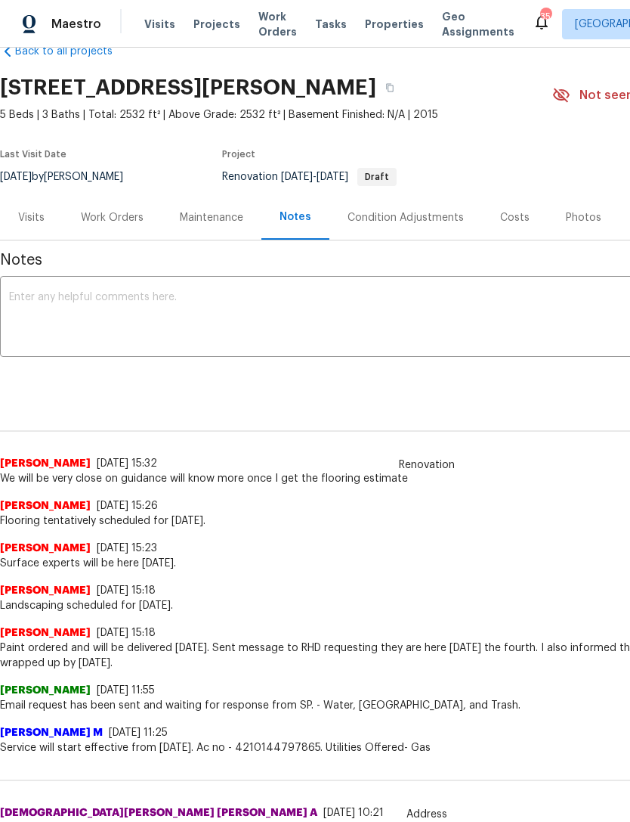
click at [113, 221] on div "Work Orders" at bounding box center [112, 217] width 63 height 15
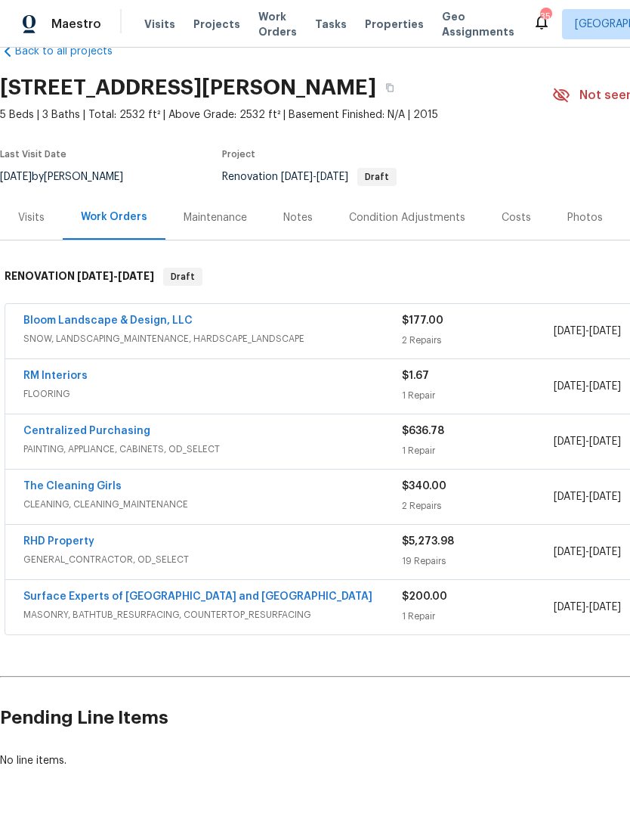
click at [46, 596] on link "Surface Experts of [GEOGRAPHIC_DATA] and [GEOGRAPHIC_DATA]" at bounding box center [197, 596] width 349 height 11
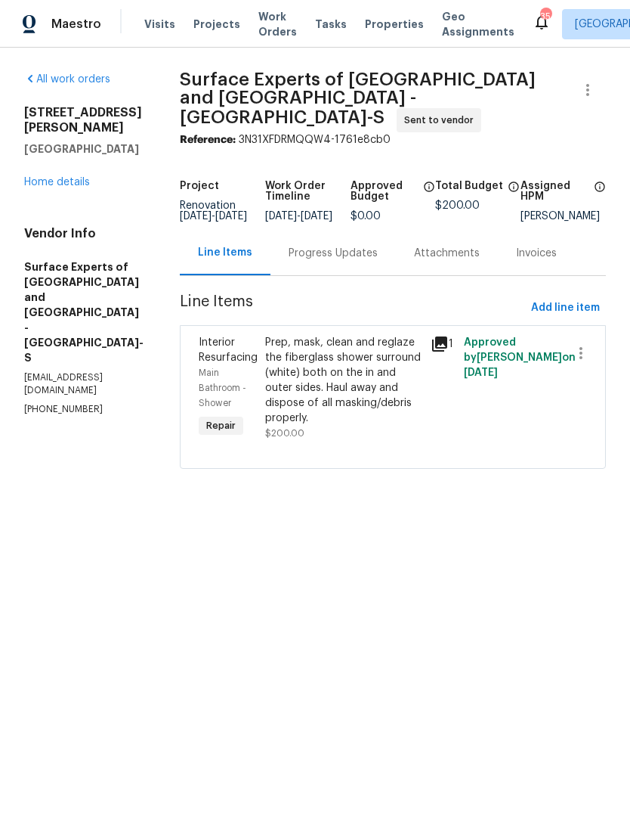
click at [361, 246] on div "Progress Updates" at bounding box center [333, 253] width 89 height 15
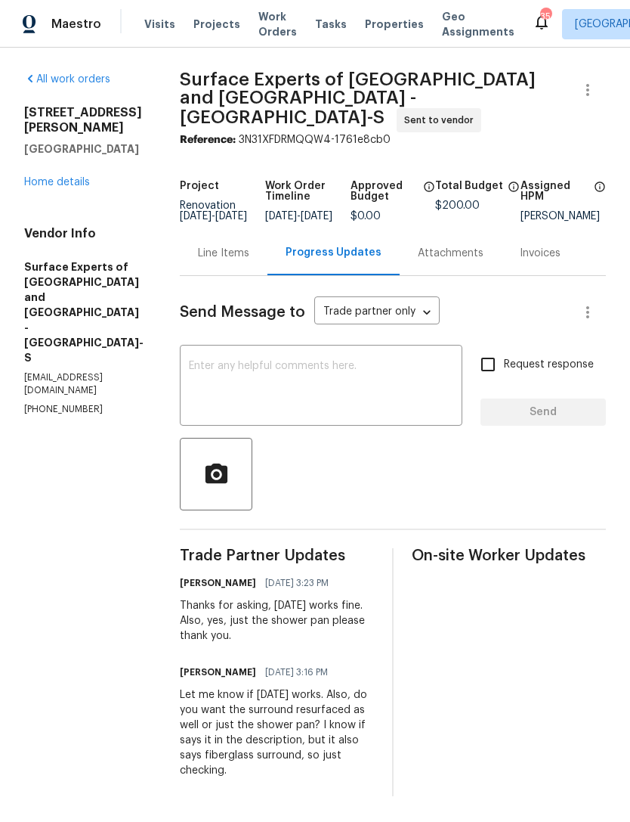
click at [392, 369] on textarea at bounding box center [321, 387] width 265 height 53
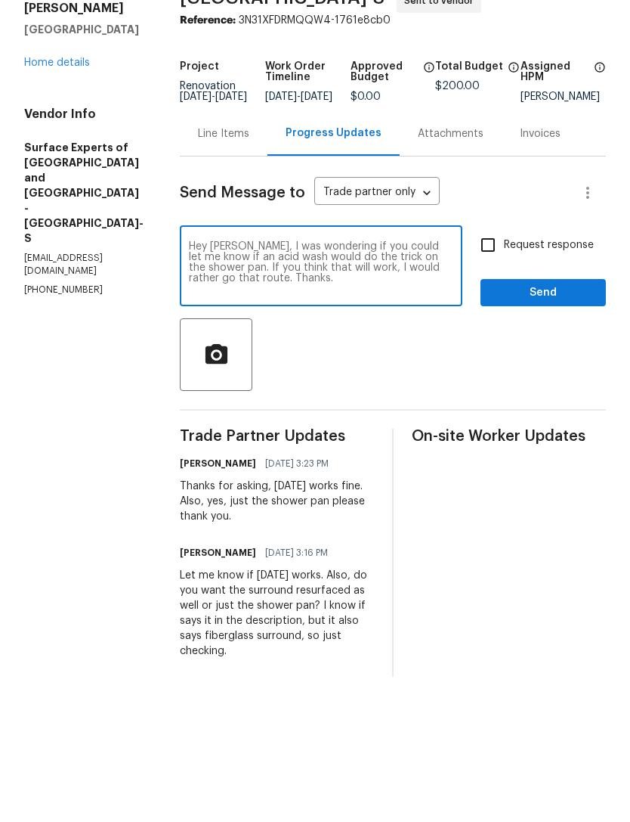
type textarea "Hey [PERSON_NAME], I was wondering if you could let me know if an acid wash wou…"
click at [496, 349] on input "Request response" at bounding box center [488, 365] width 32 height 32
checkbox input "true"
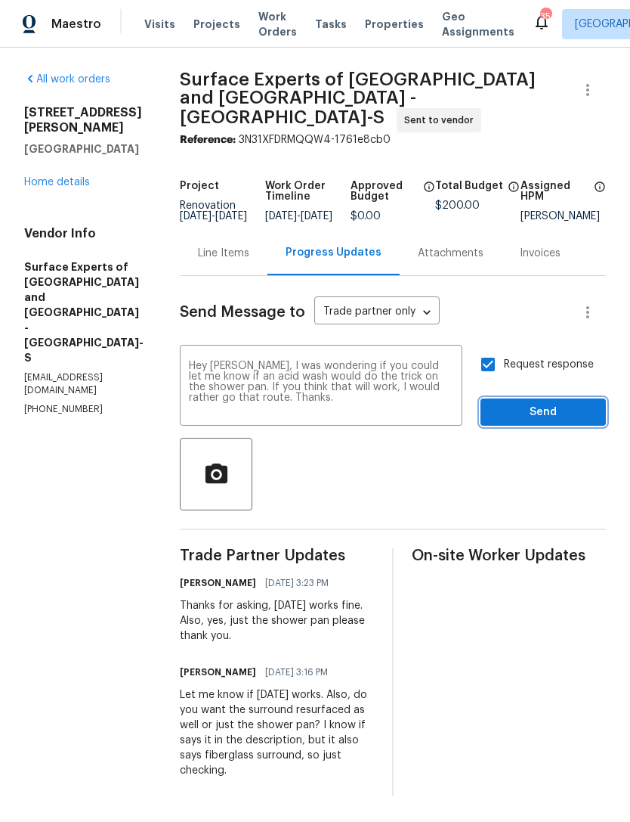
click at [539, 407] on span "Send" at bounding box center [543, 412] width 101 height 19
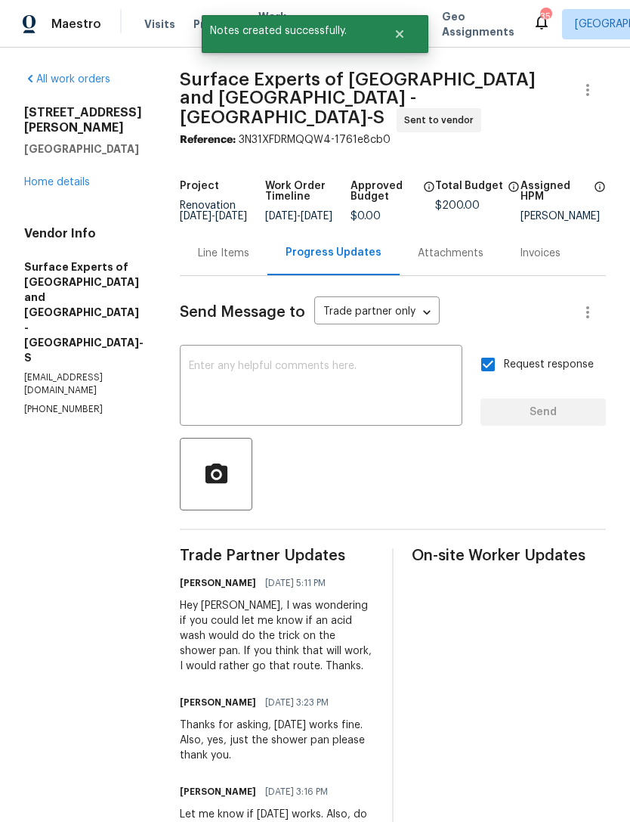
click at [67, 177] on link "Home details" at bounding box center [57, 182] width 66 height 11
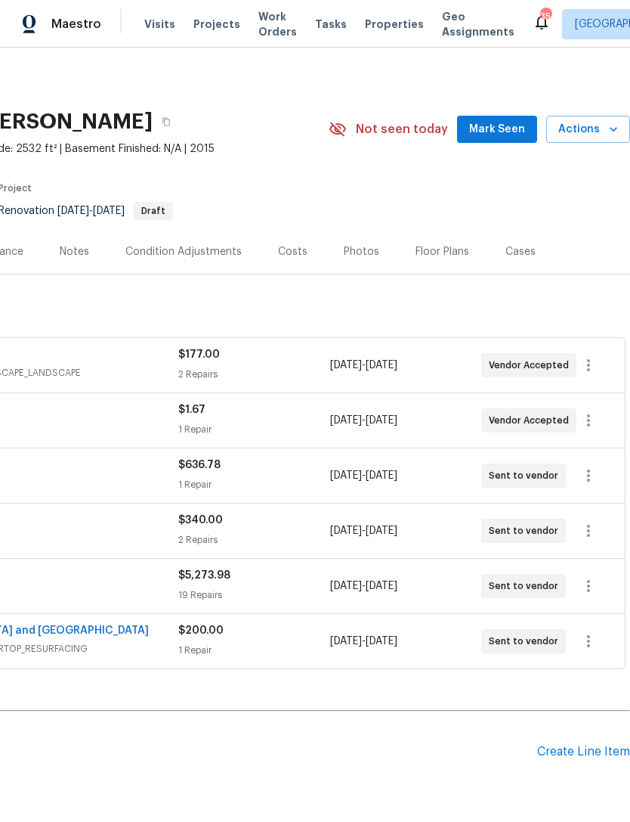
scroll to position [0, 224]
click at [592, 423] on icon "button" at bounding box center [589, 420] width 18 height 18
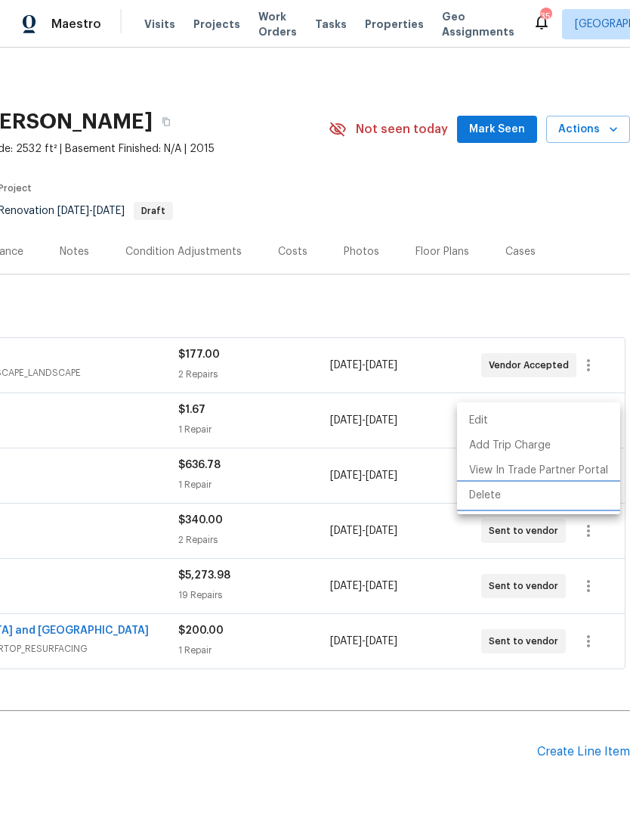
click at [558, 498] on li "Delete" at bounding box center [538, 495] width 163 height 25
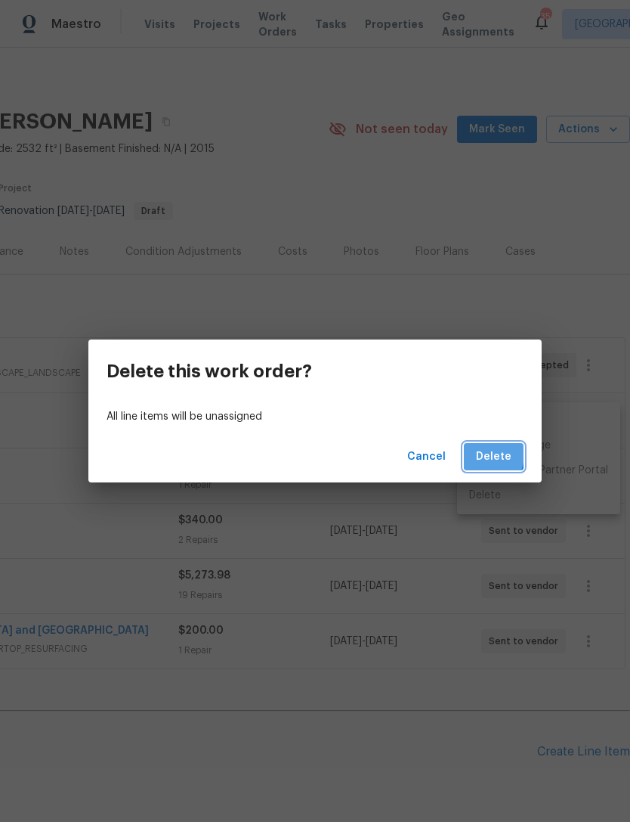
click at [480, 454] on span "Delete" at bounding box center [494, 457] width 36 height 19
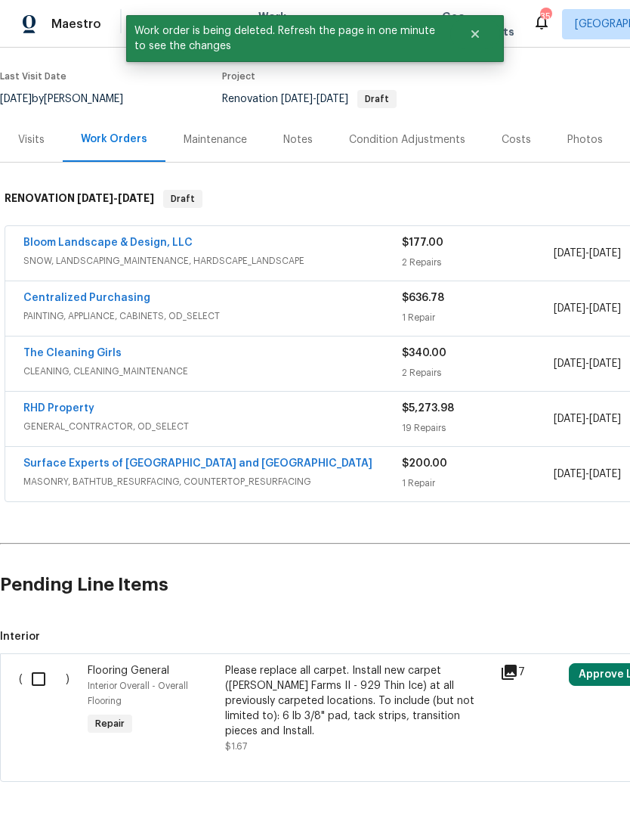
scroll to position [112, -1]
click at [41, 674] on input "checkbox" at bounding box center [44, 679] width 43 height 32
checkbox input "true"
click at [588, 782] on span "Create Work Order" at bounding box center [544, 784] width 101 height 19
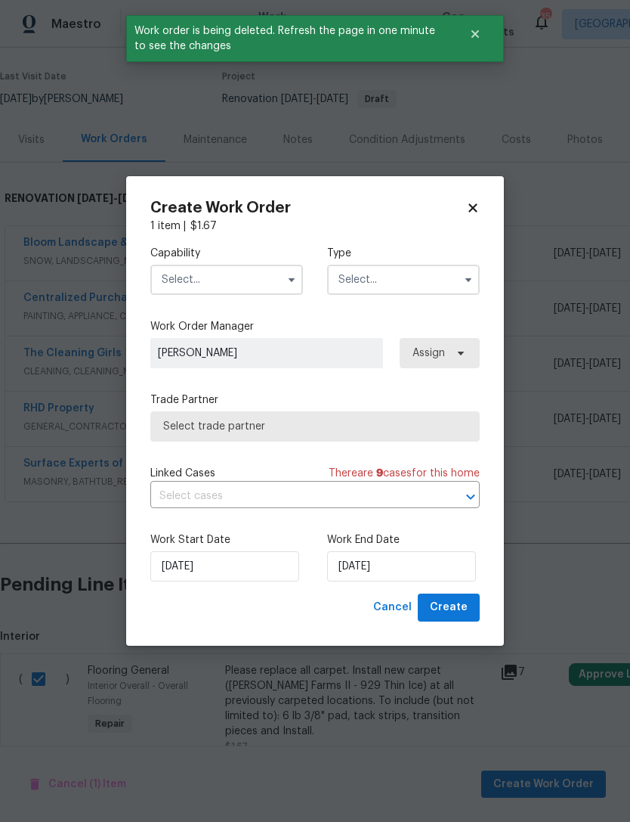
click at [222, 287] on input "text" at bounding box center [226, 280] width 153 height 30
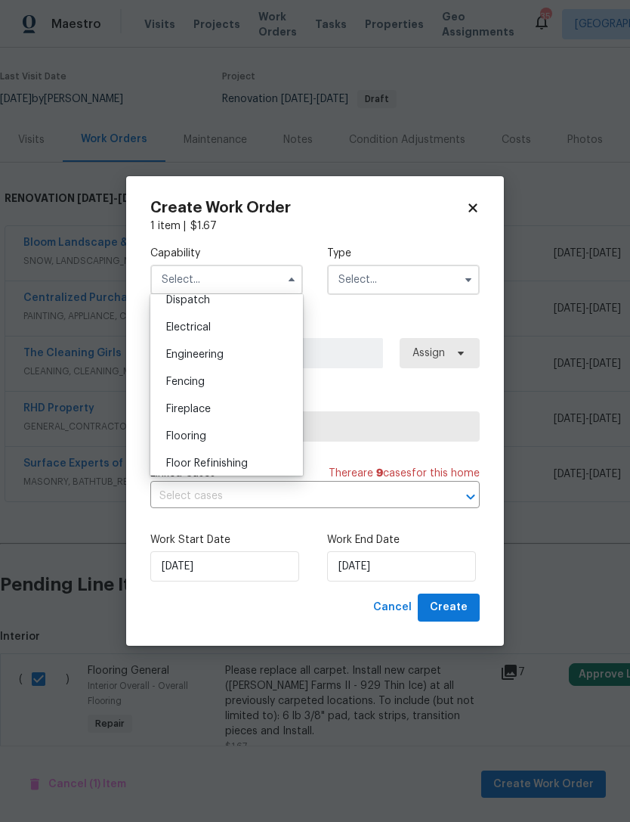
scroll to position [473, 0]
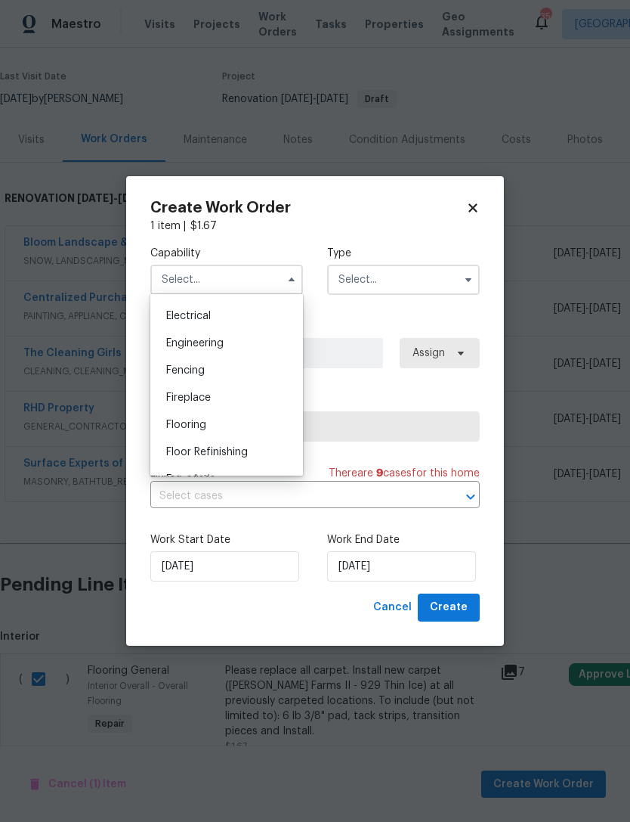
click at [214, 426] on div "Flooring" at bounding box center [226, 424] width 145 height 27
type input "Flooring"
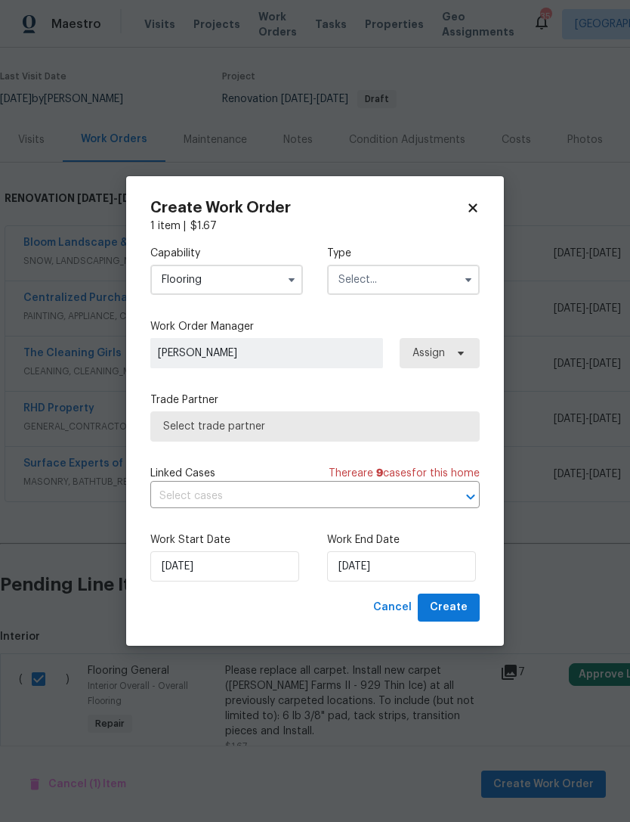
click at [387, 279] on input "text" at bounding box center [403, 280] width 153 height 30
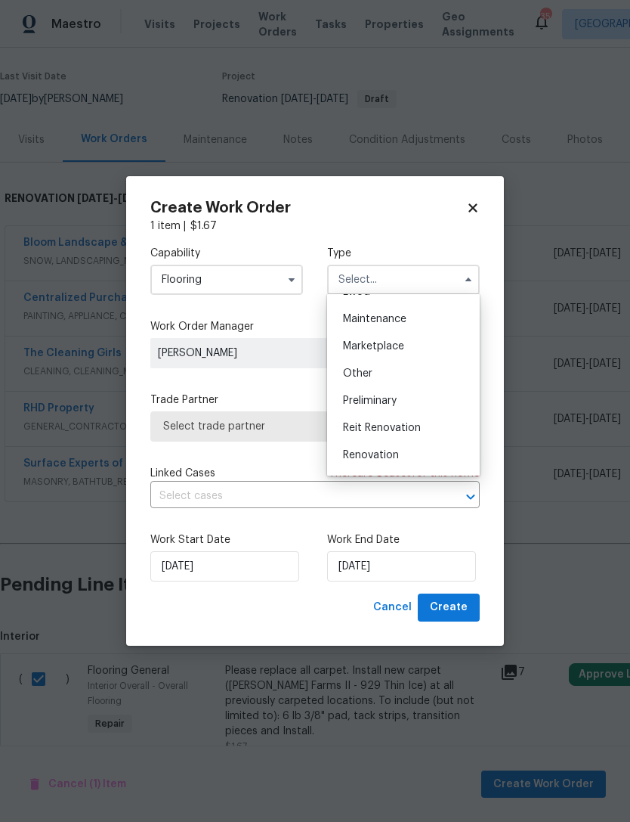
scroll to position [241, 0]
click at [404, 448] on div "Renovation" at bounding box center [403, 451] width 145 height 27
type input "Renovation"
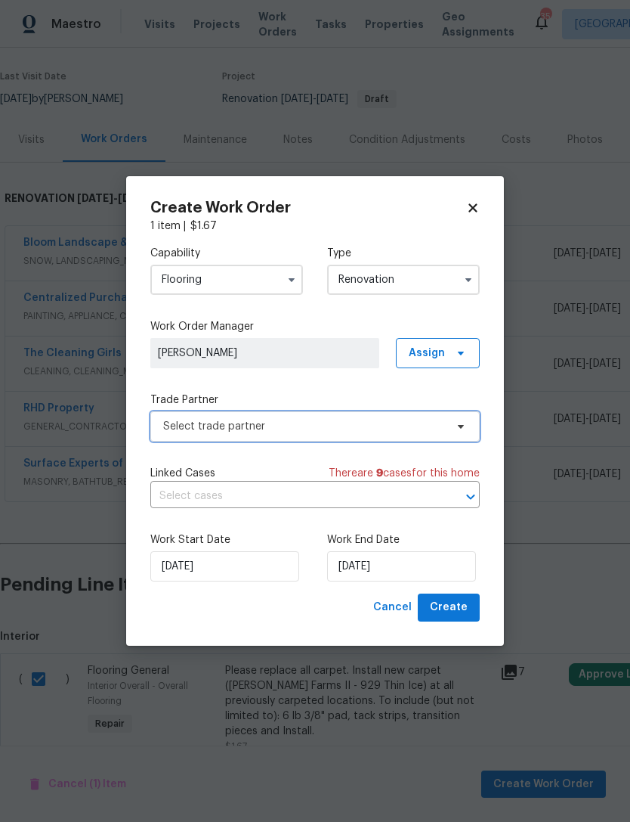
click at [291, 438] on span "Select trade partner" at bounding box center [315, 426] width 330 height 30
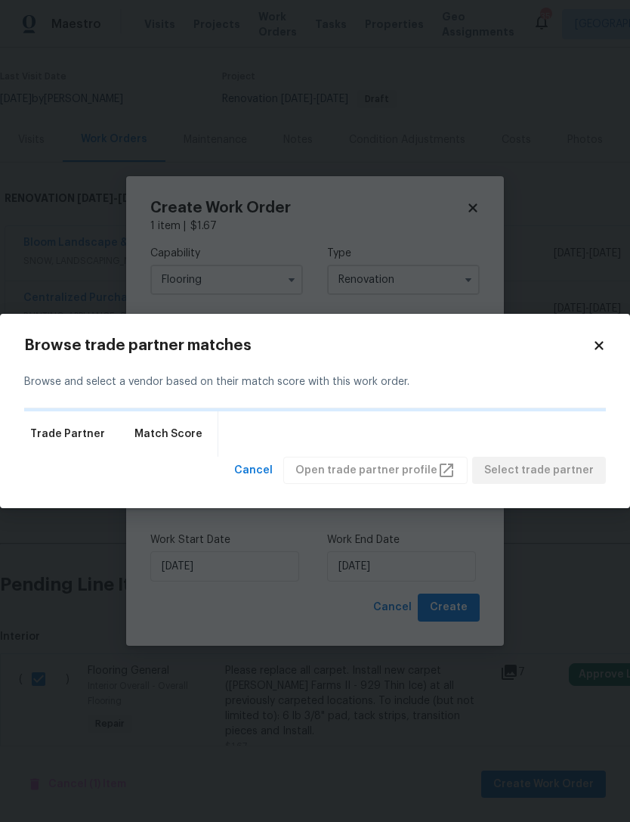
click at [309, 426] on div "Trade Partner Match Score" at bounding box center [315, 433] width 582 height 45
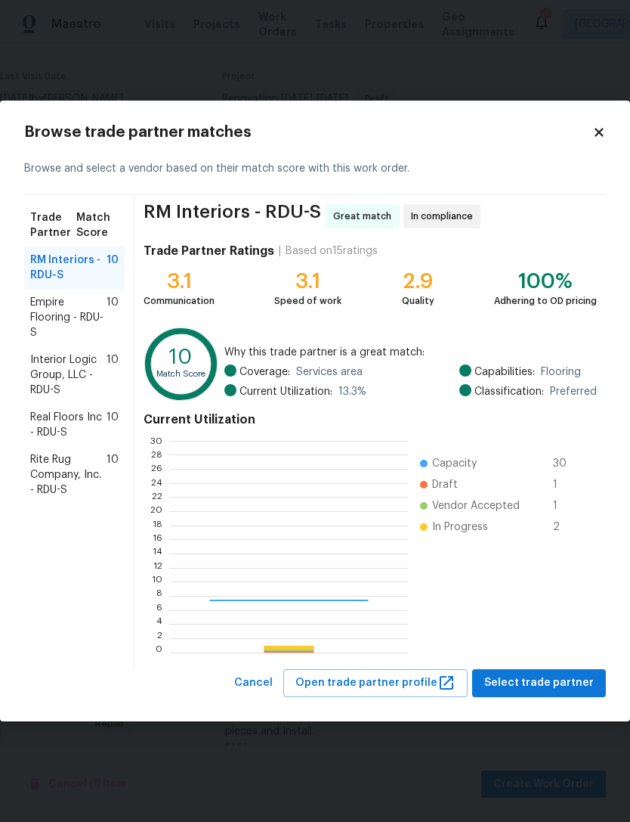
scroll to position [212, 237]
click at [81, 318] on span "Empire Flooring - RDU-S" at bounding box center [68, 317] width 76 height 45
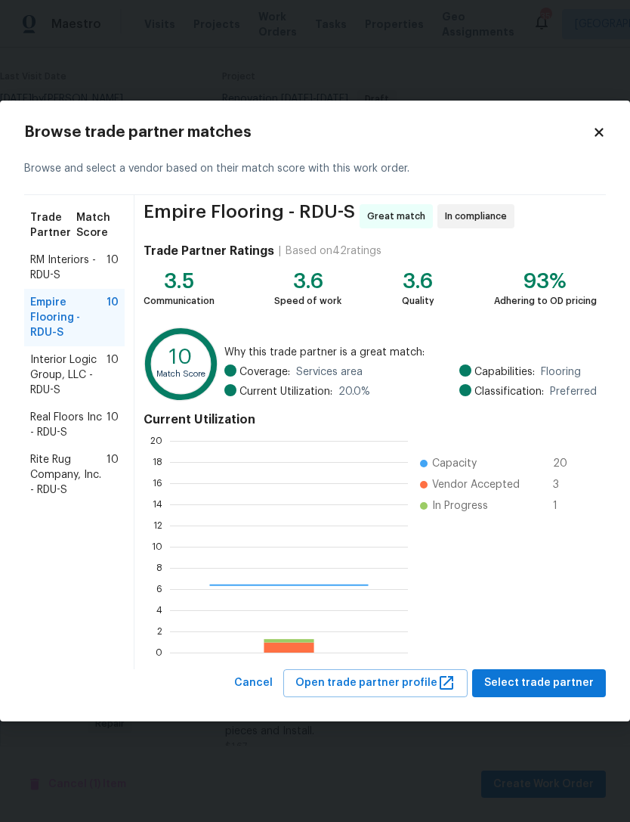
scroll to position [212, 238]
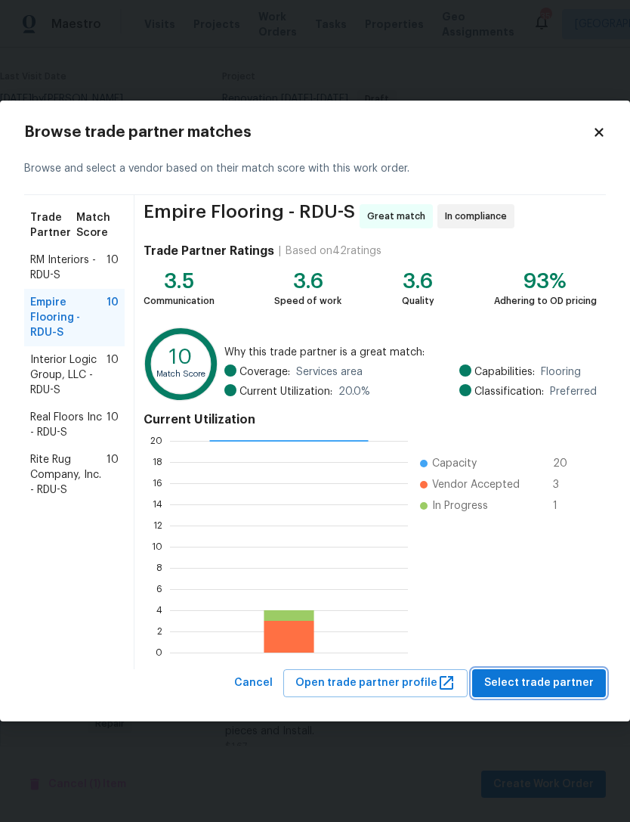
click at [561, 682] on span "Select trade partner" at bounding box center [540, 683] width 110 height 19
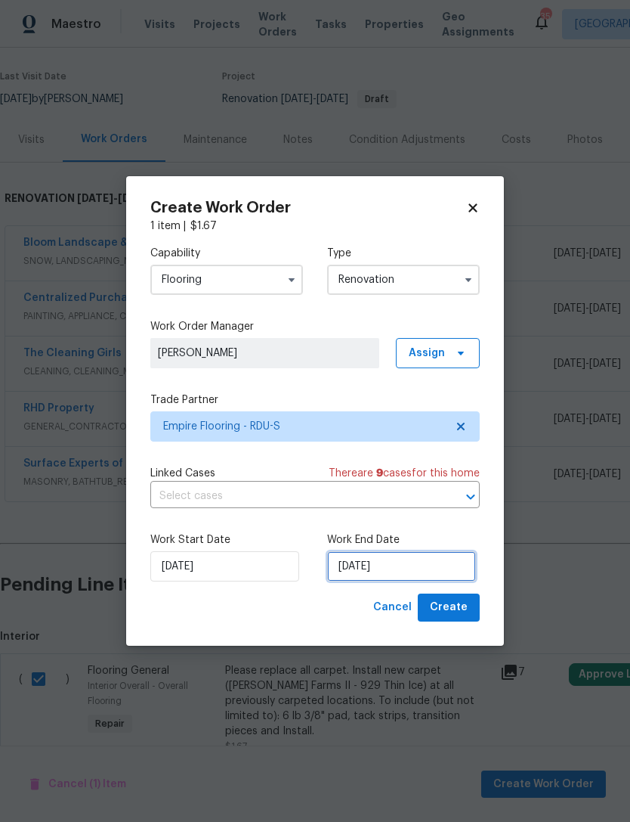
click at [387, 568] on input "[DATE]" at bounding box center [401, 566] width 149 height 30
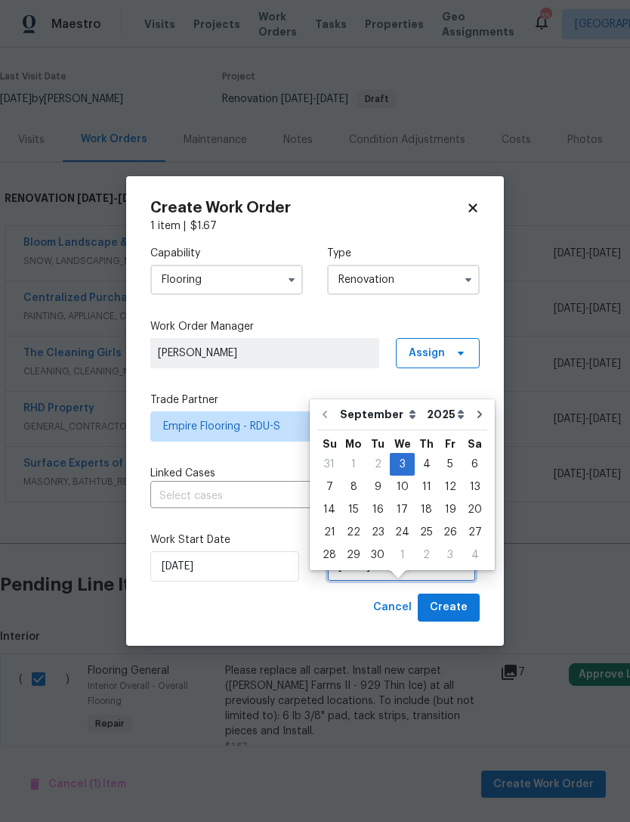
scroll to position [28, 0]
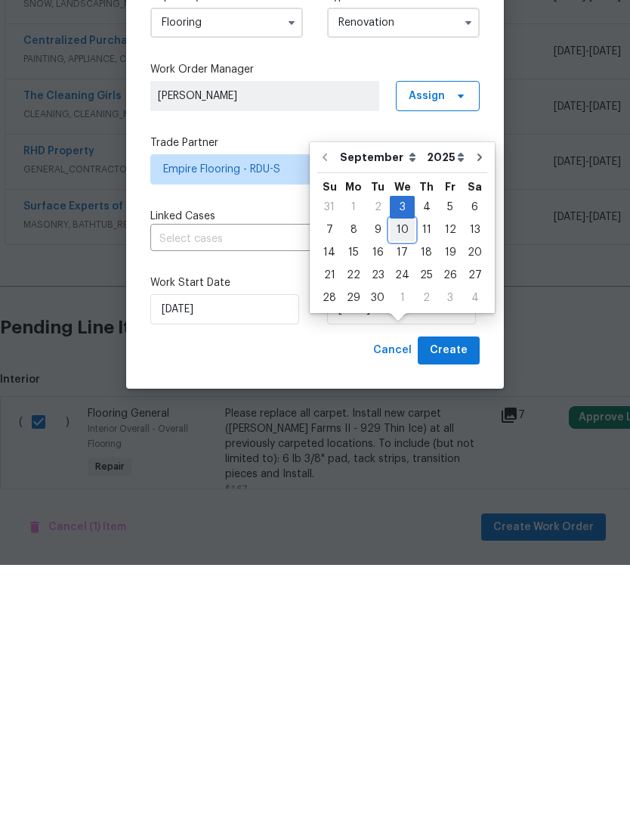
click at [402, 476] on div "10" at bounding box center [402, 486] width 25 height 21
type input "[DATE]"
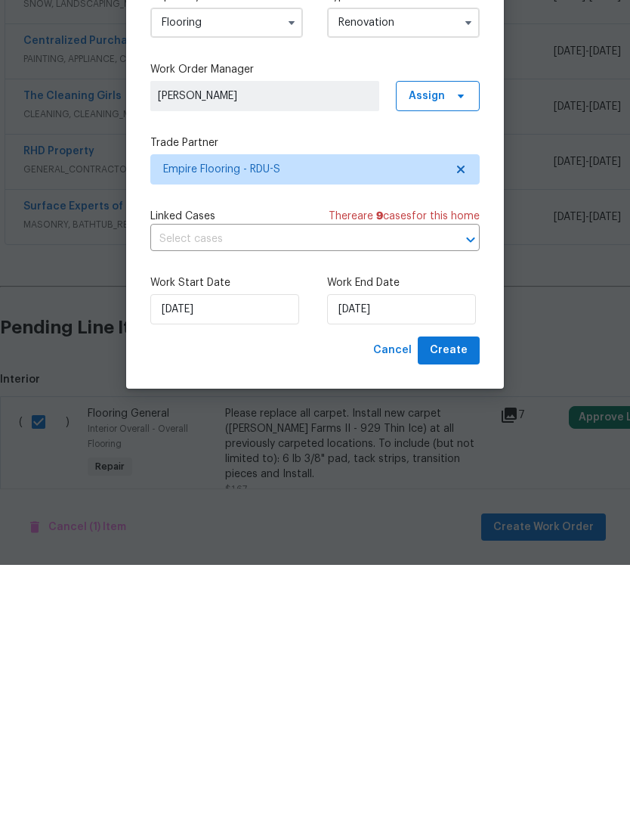
scroll to position [48, 0]
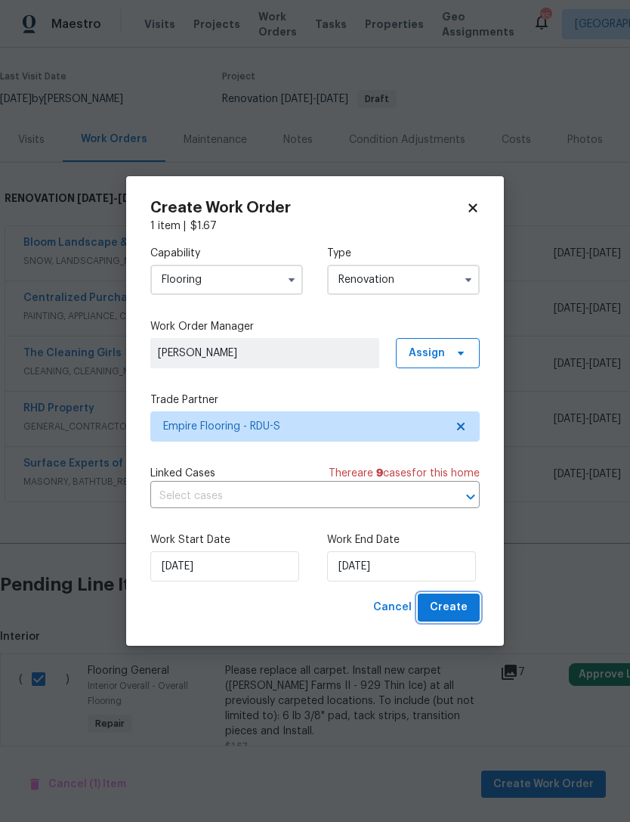
click at [454, 601] on span "Create" at bounding box center [449, 607] width 38 height 19
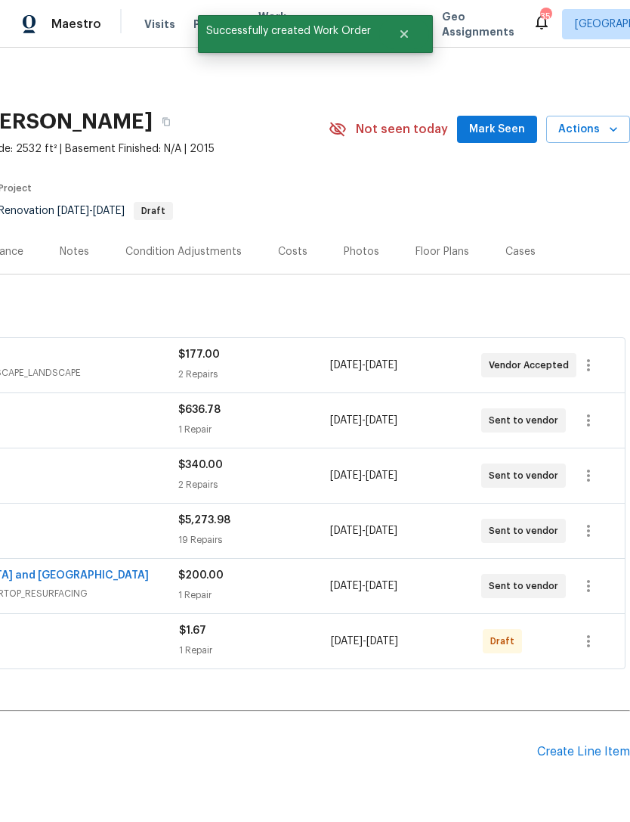
scroll to position [0, 224]
click at [590, 632] on icon "button" at bounding box center [589, 641] width 18 height 18
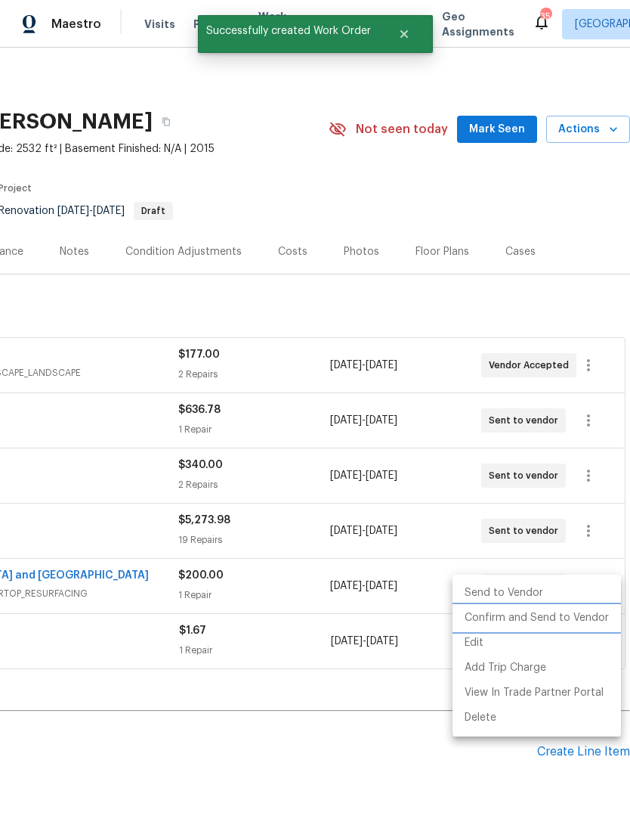
click at [567, 617] on li "Confirm and Send to Vendor" at bounding box center [537, 618] width 169 height 25
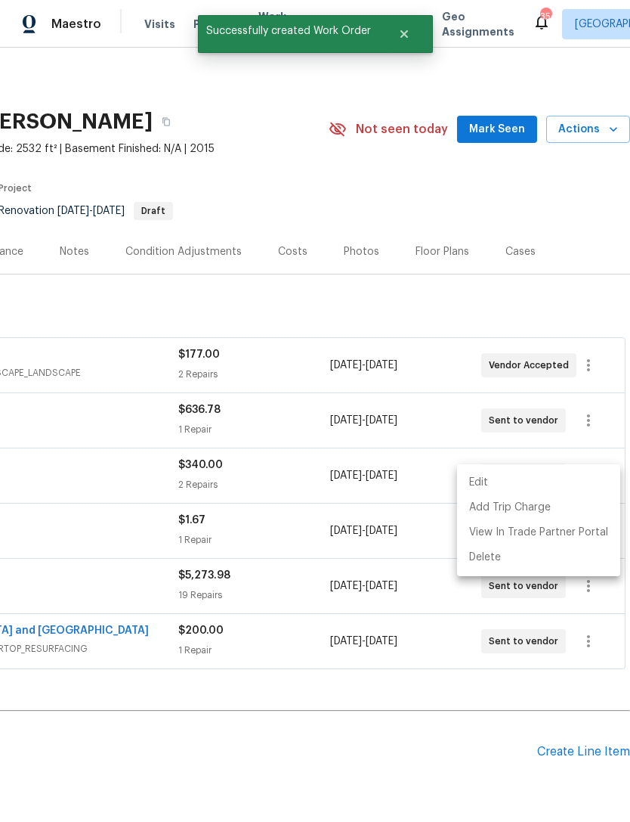
click at [422, 701] on div at bounding box center [315, 411] width 630 height 822
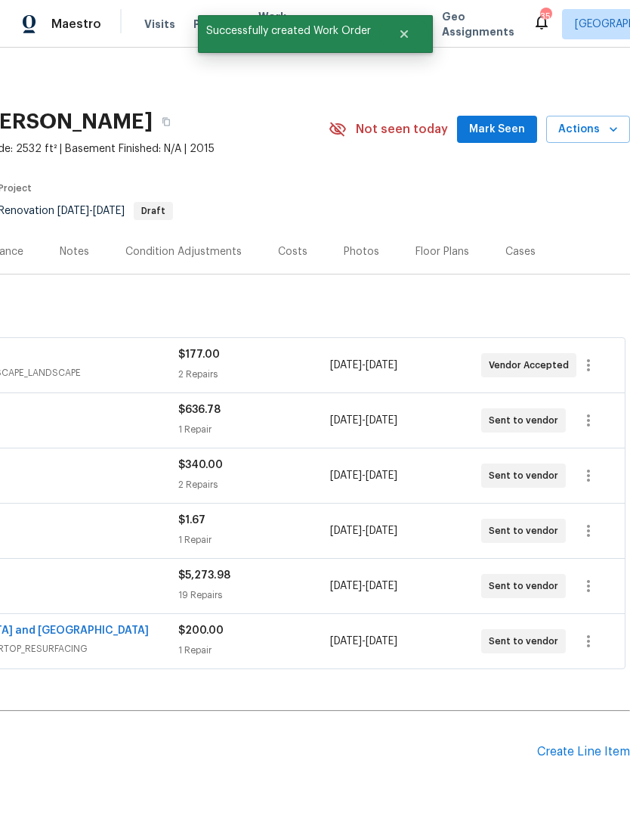
click at [373, 717] on h2 "Pending Line Items" at bounding box center [156, 752] width 761 height 70
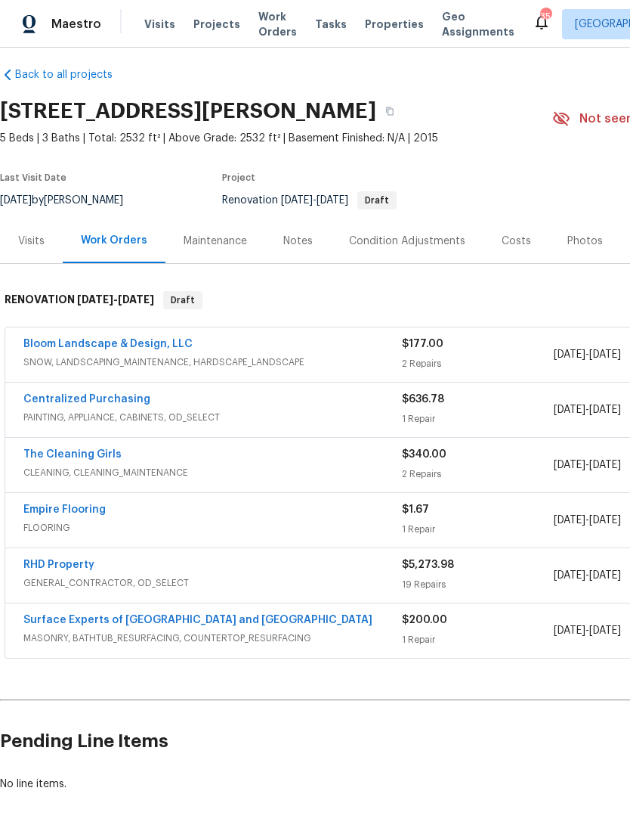
scroll to position [11, 0]
click at [52, 504] on link "Empire Flooring" at bounding box center [64, 509] width 82 height 11
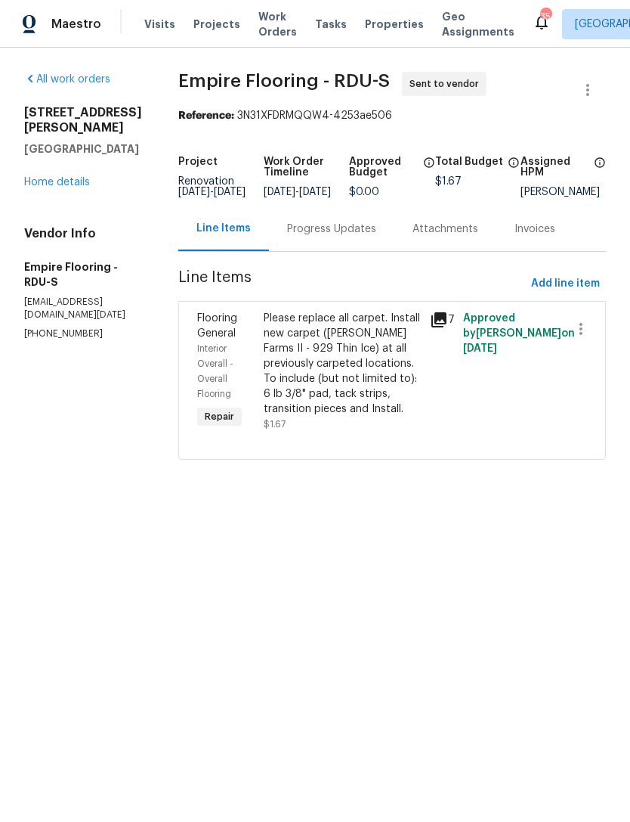
click at [352, 237] on div "Progress Updates" at bounding box center [331, 228] width 89 height 15
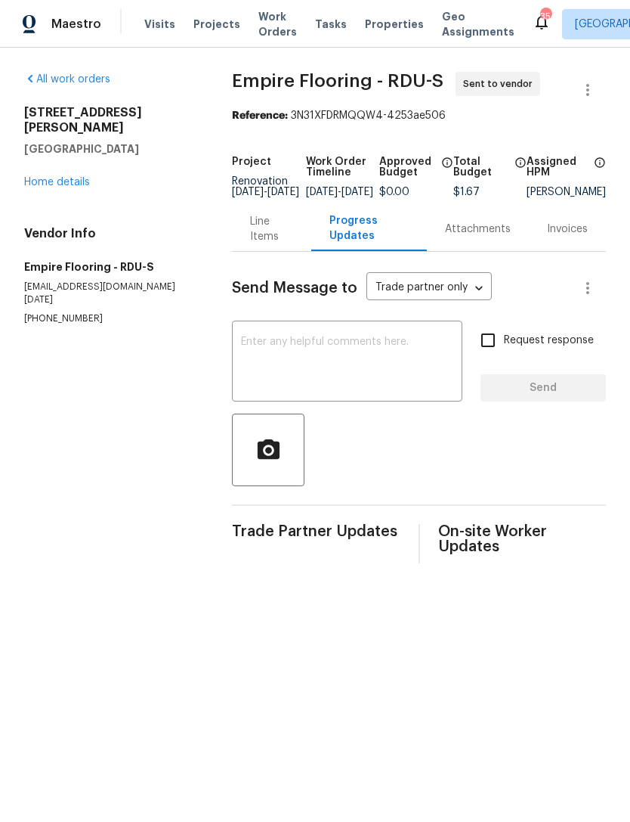
click at [346, 359] on textarea at bounding box center [347, 362] width 212 height 53
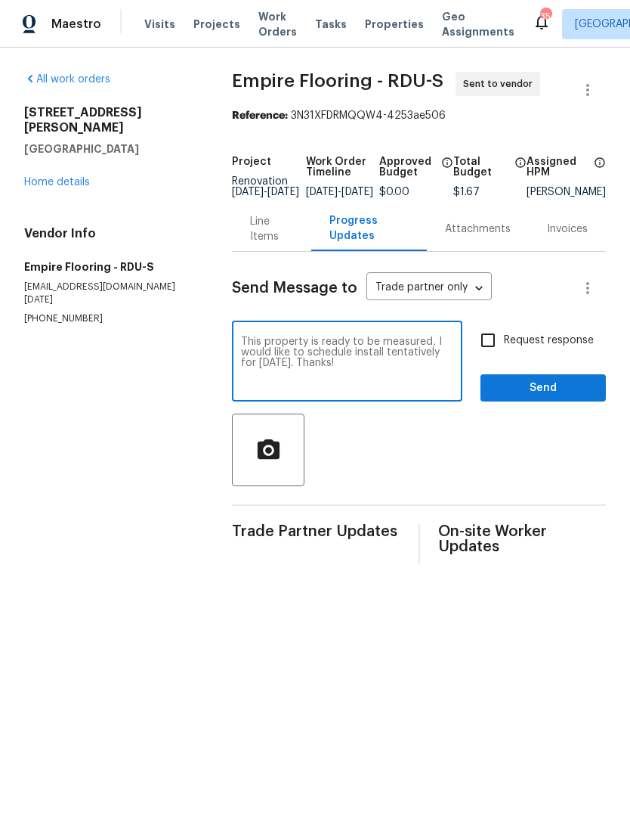
type textarea "This property is ready to be measured, I would like to schedule install tentati…"
click at [492, 349] on input "Request response" at bounding box center [488, 340] width 32 height 32
checkbox input "true"
click at [559, 395] on span "Send" at bounding box center [543, 388] width 101 height 19
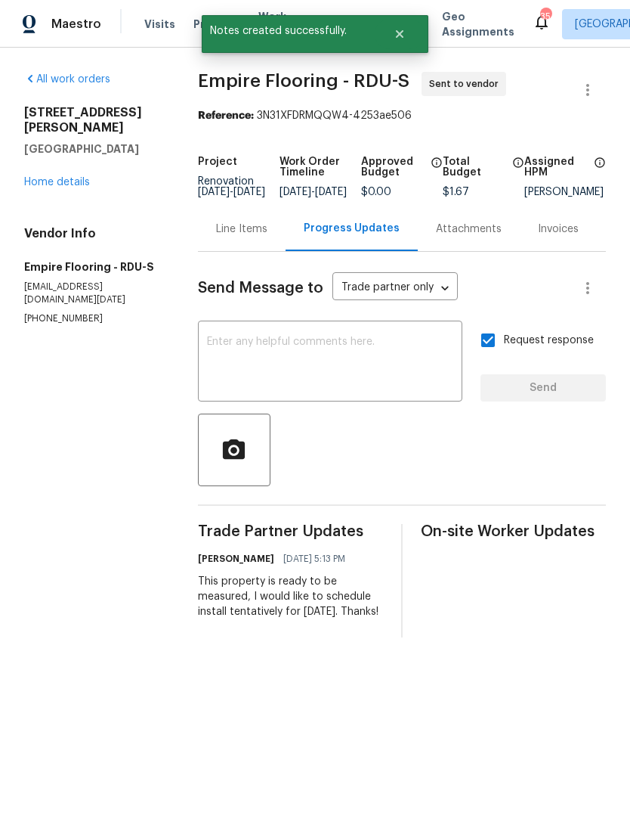
click at [71, 177] on link "Home details" at bounding box center [57, 182] width 66 height 11
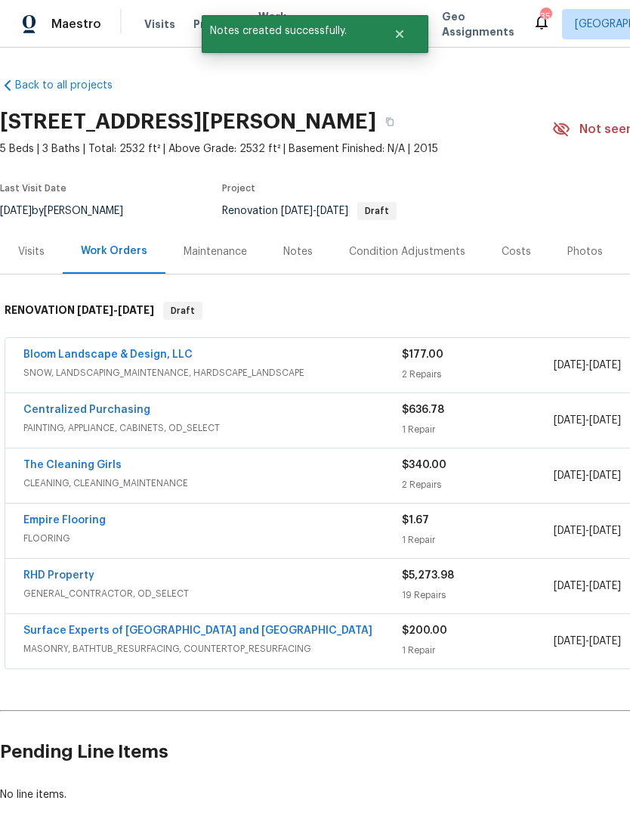
click at [303, 251] on div "Notes" at bounding box center [297, 251] width 29 height 15
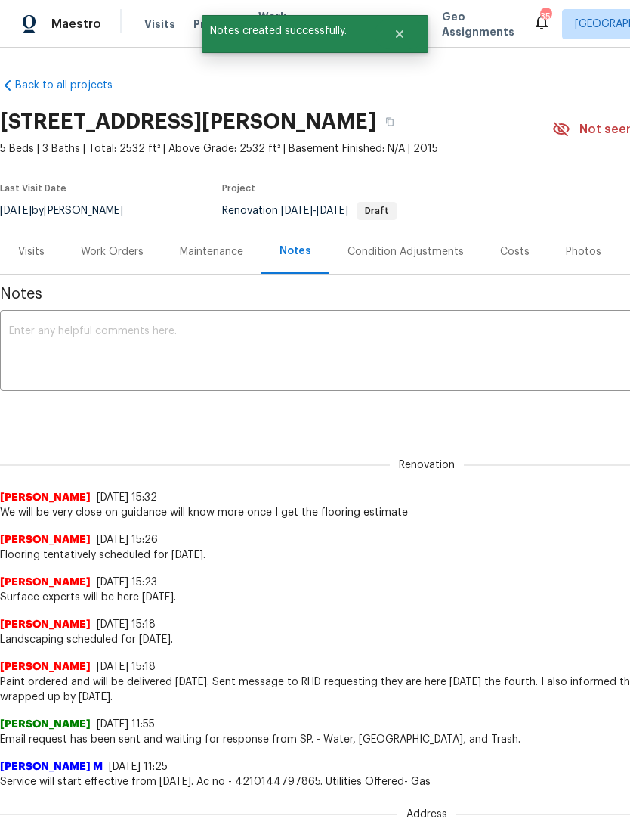
click at [260, 345] on textarea at bounding box center [427, 352] width 836 height 53
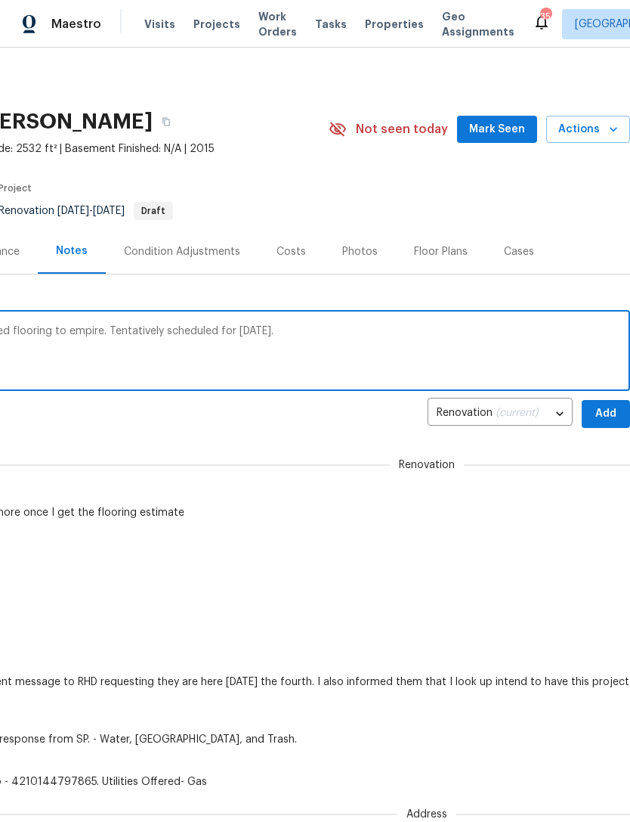
scroll to position [0, 224]
type textarea "I am interiors was slow to respond, switched flooring to empire. Tentatively sc…"
click at [603, 417] on span "Add" at bounding box center [606, 413] width 24 height 19
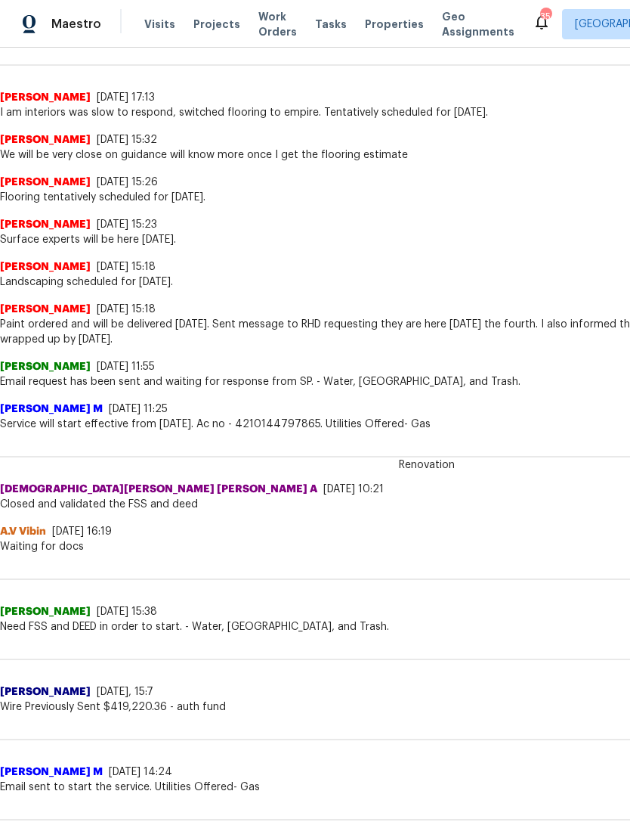
scroll to position [400, 0]
